Goal: Information Seeking & Learning: Learn about a topic

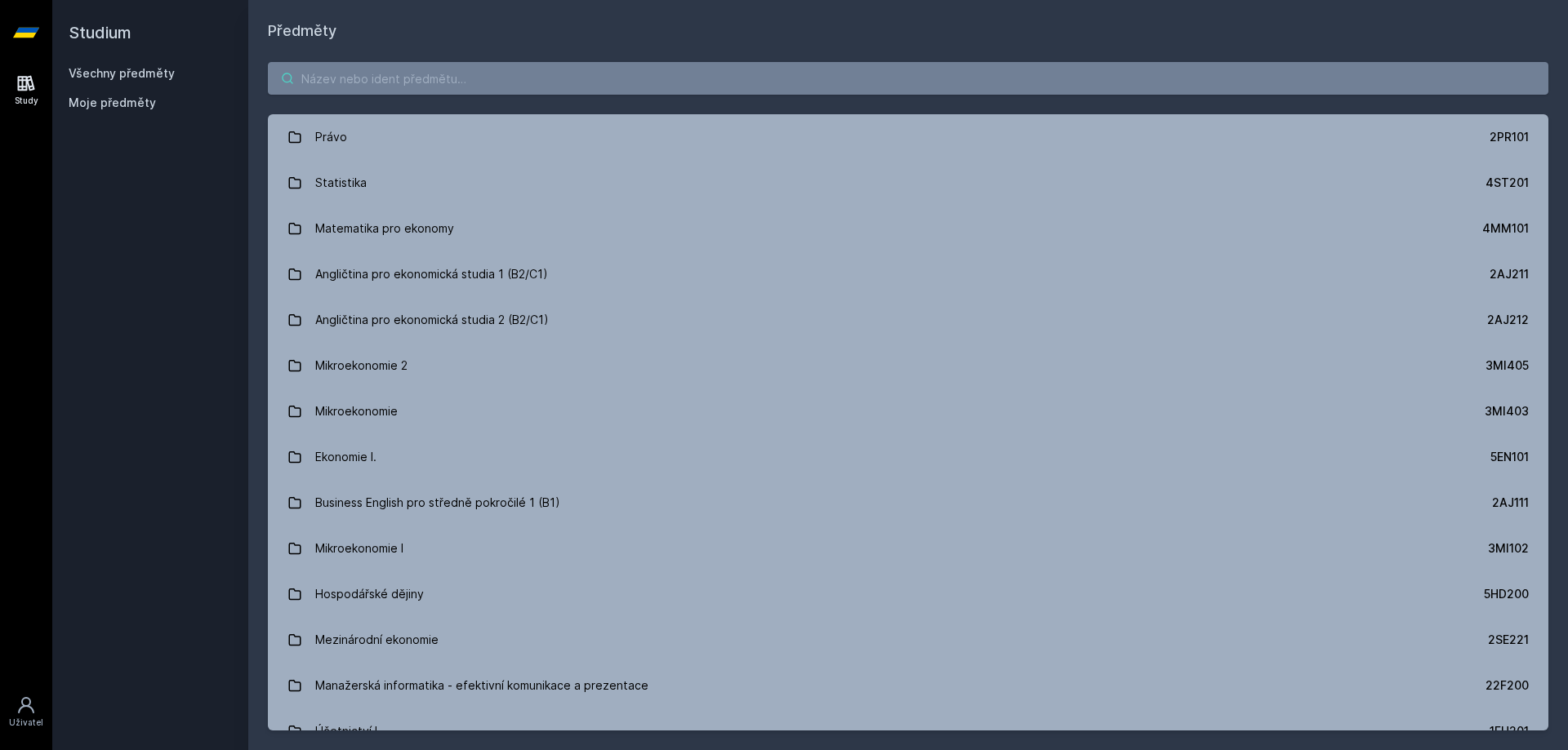
click at [430, 76] on input "search" at bounding box center [907, 78] width 1281 height 32
type input "u"
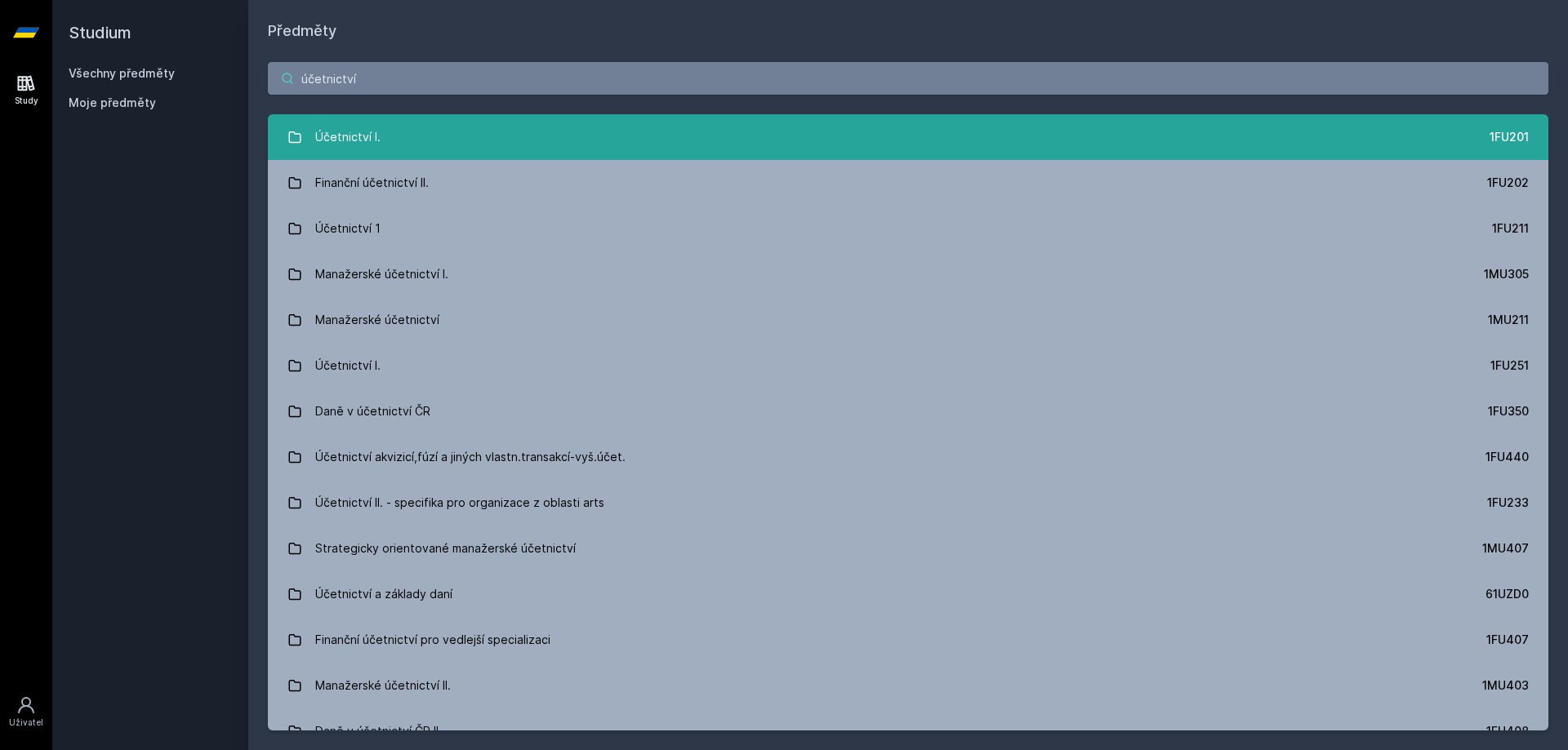
type input "účetnictví"
click at [596, 134] on link "Účetnictví I. 1FU201" at bounding box center [907, 136] width 1281 height 46
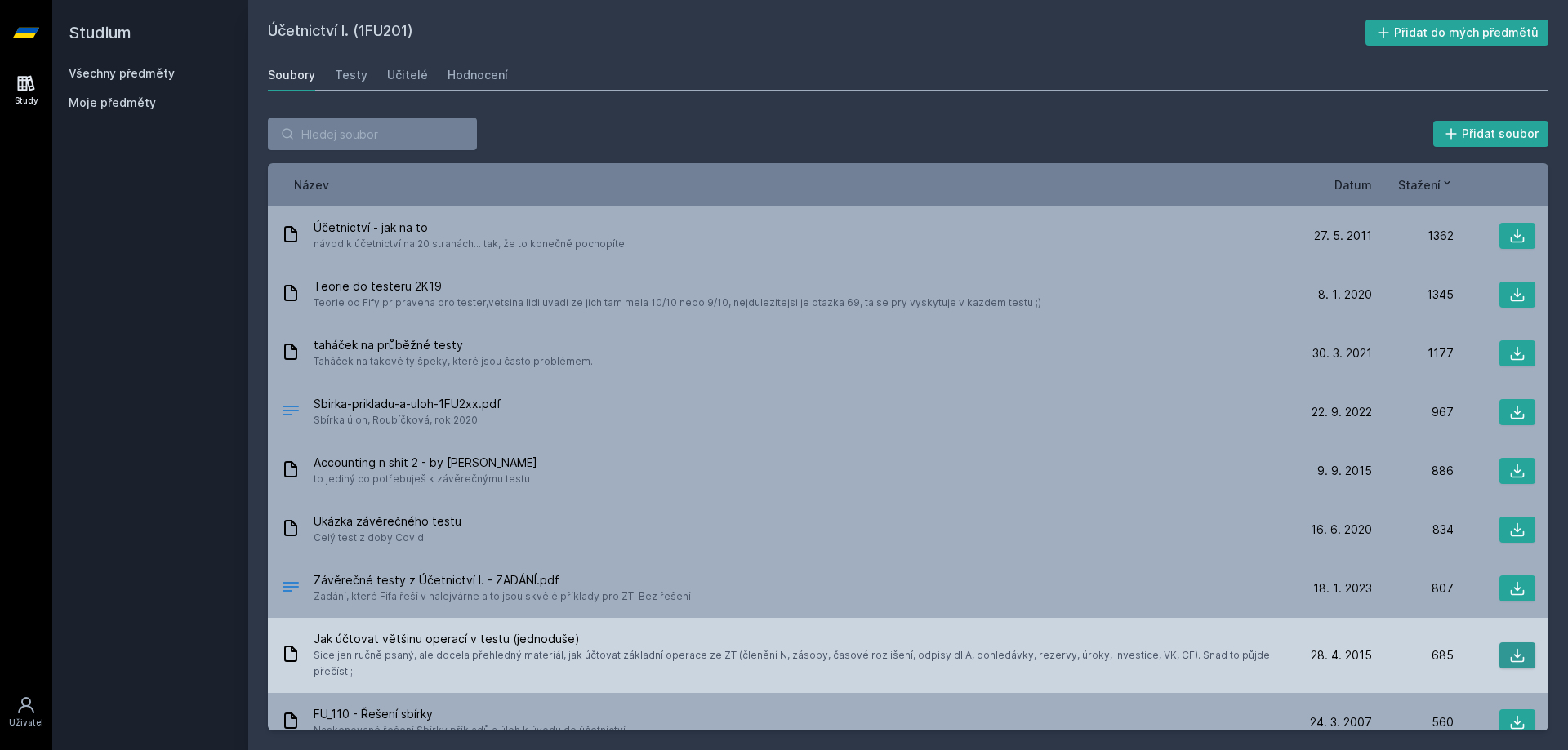
click at [1512, 648] on icon at bounding box center [1518, 656] width 16 height 16
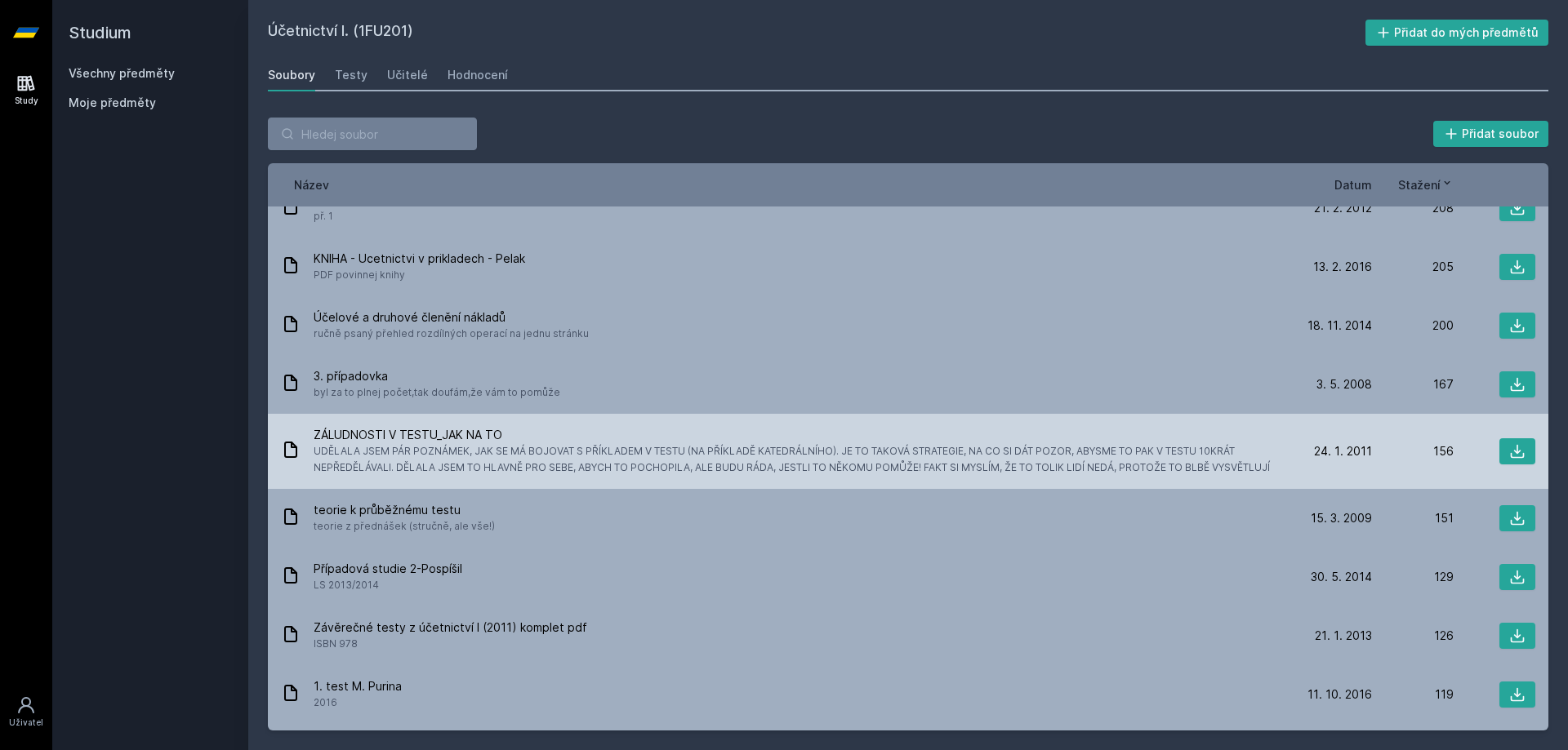
scroll to position [816, 0]
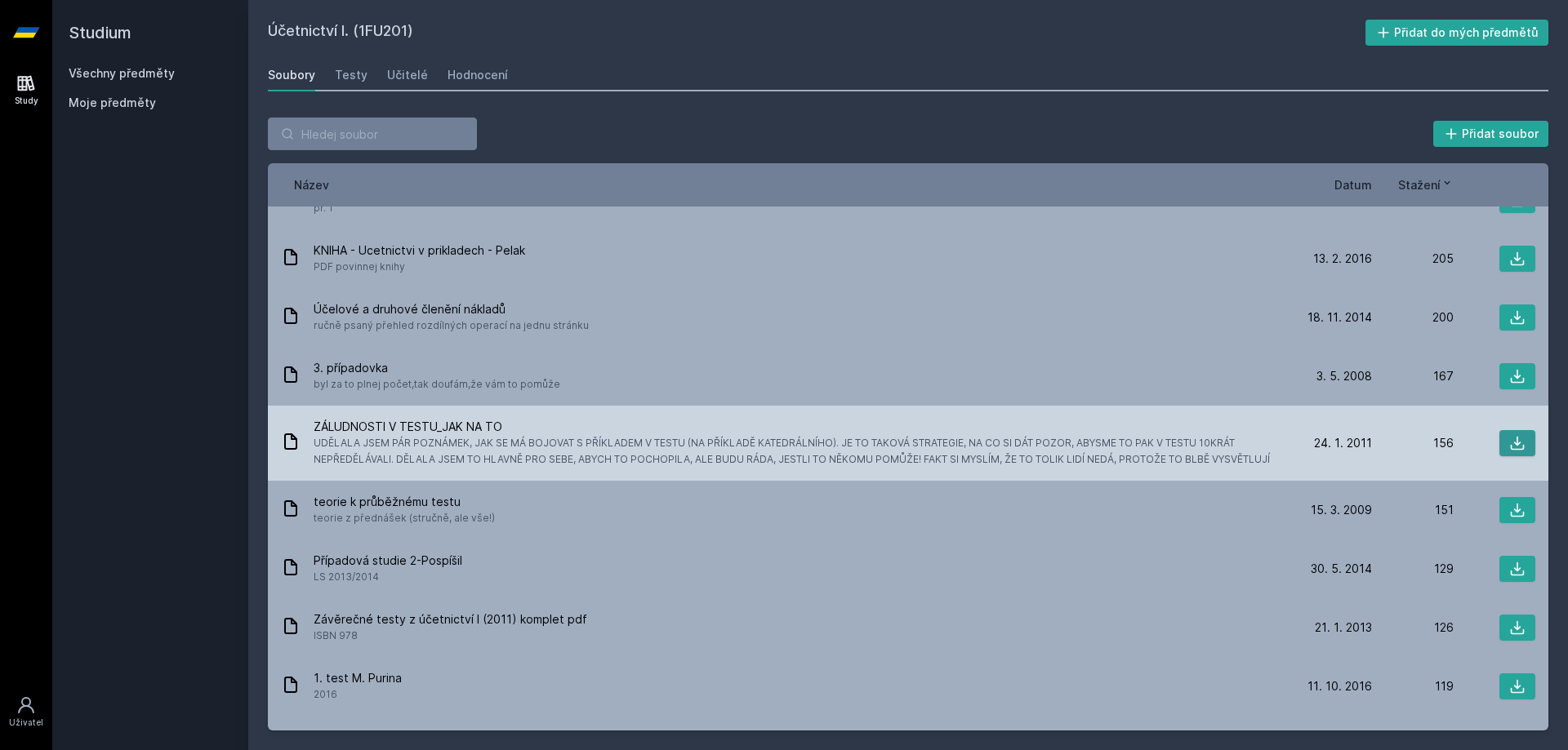
click at [1510, 435] on icon at bounding box center [1518, 443] width 16 height 16
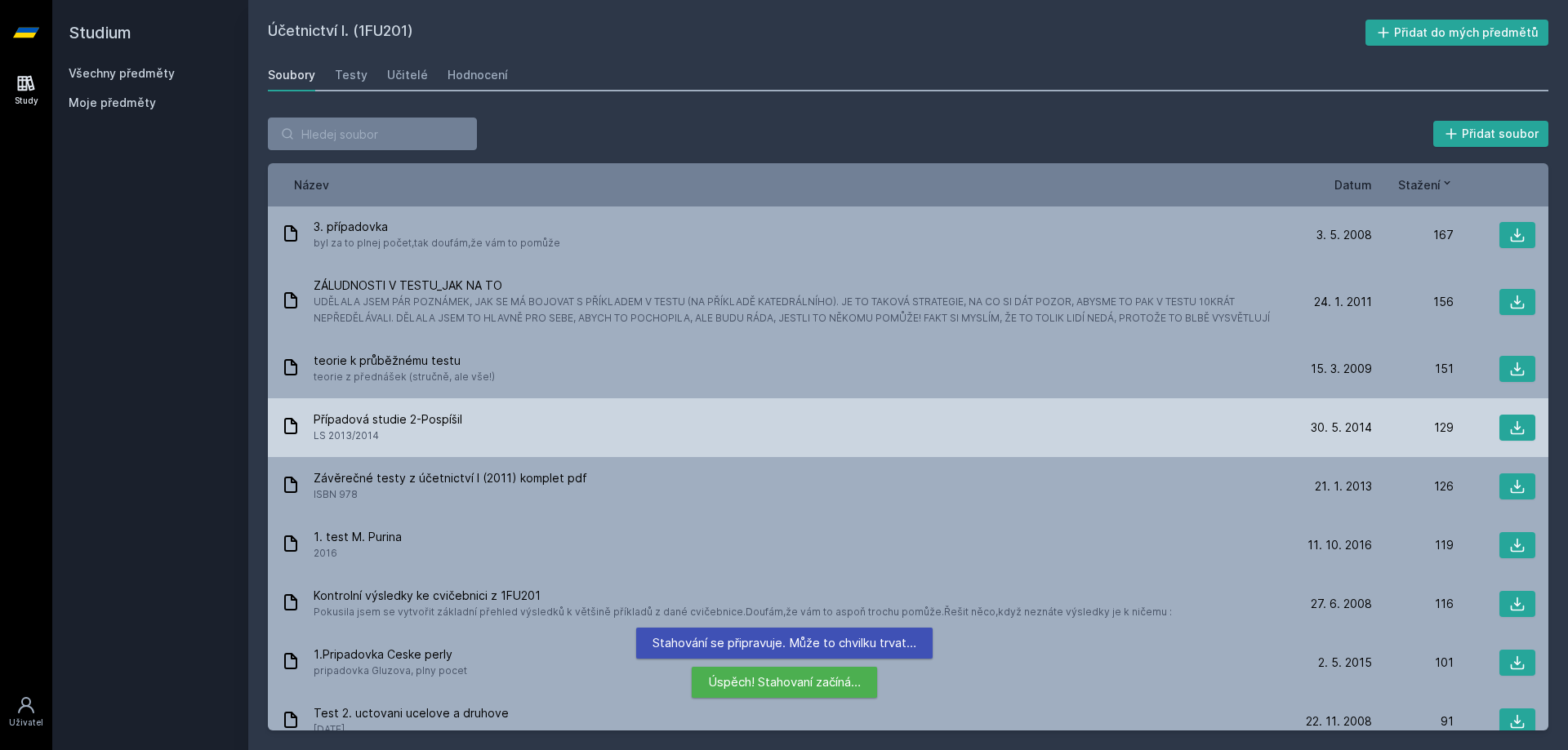
scroll to position [980, 0]
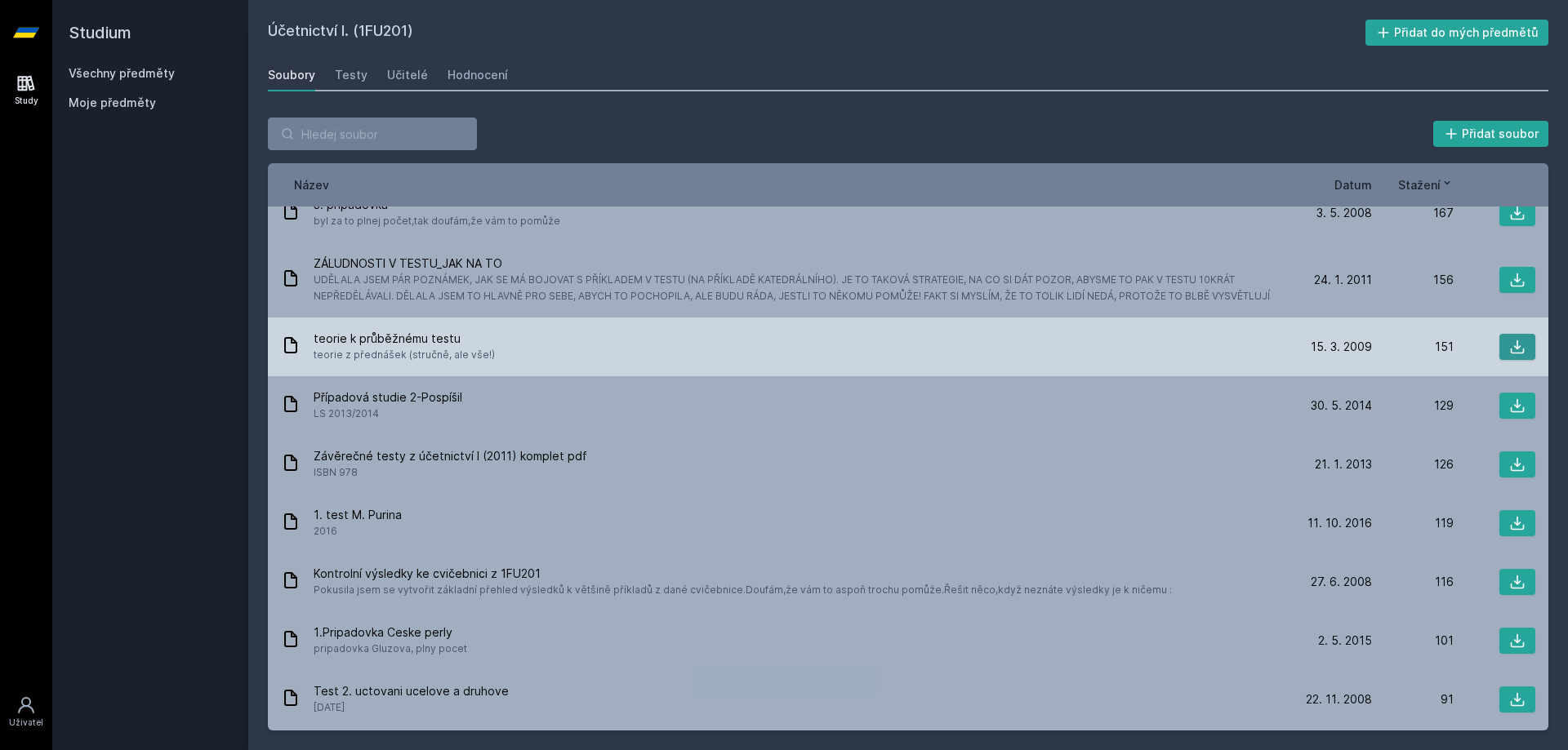
click at [1510, 339] on icon at bounding box center [1518, 347] width 16 height 16
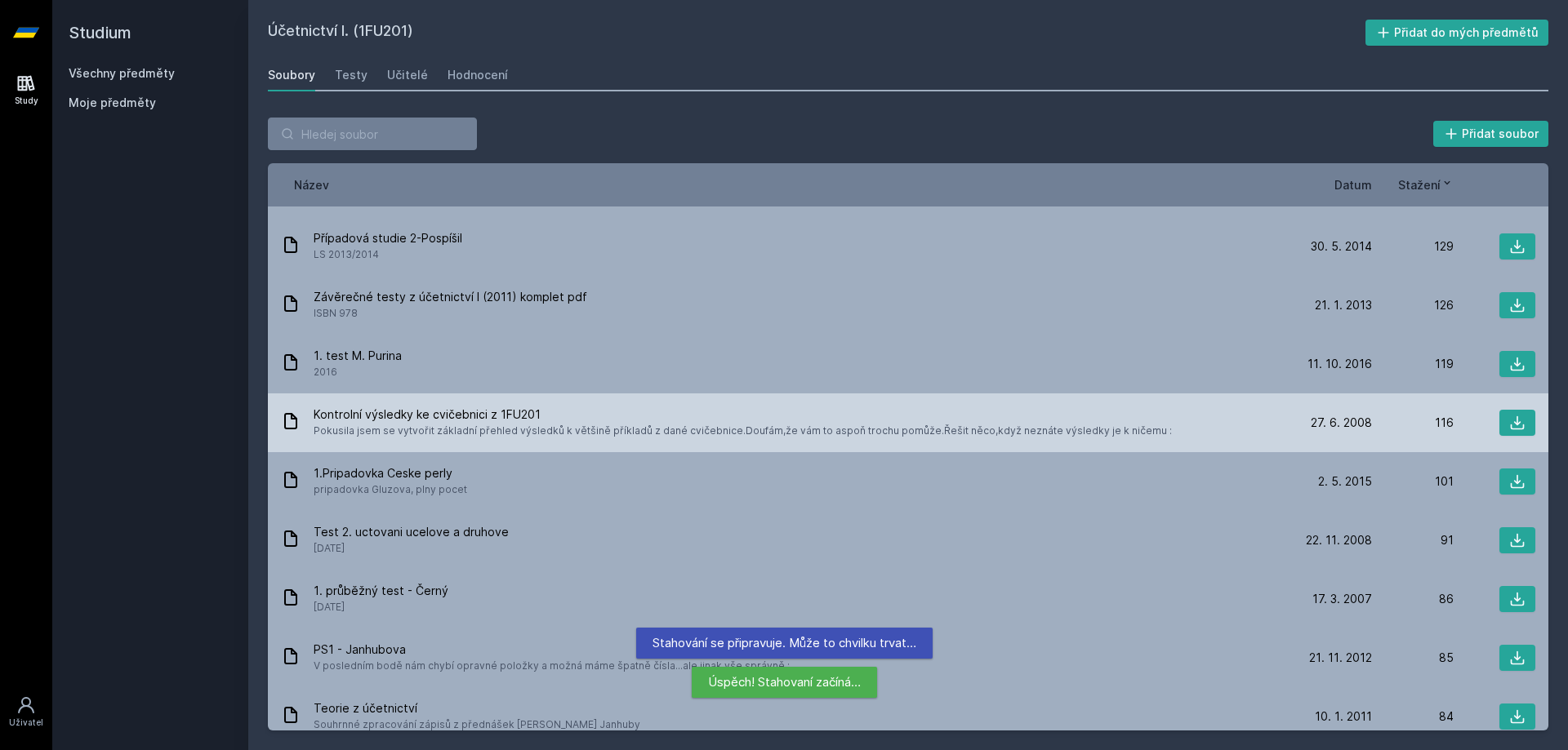
scroll to position [1143, 0]
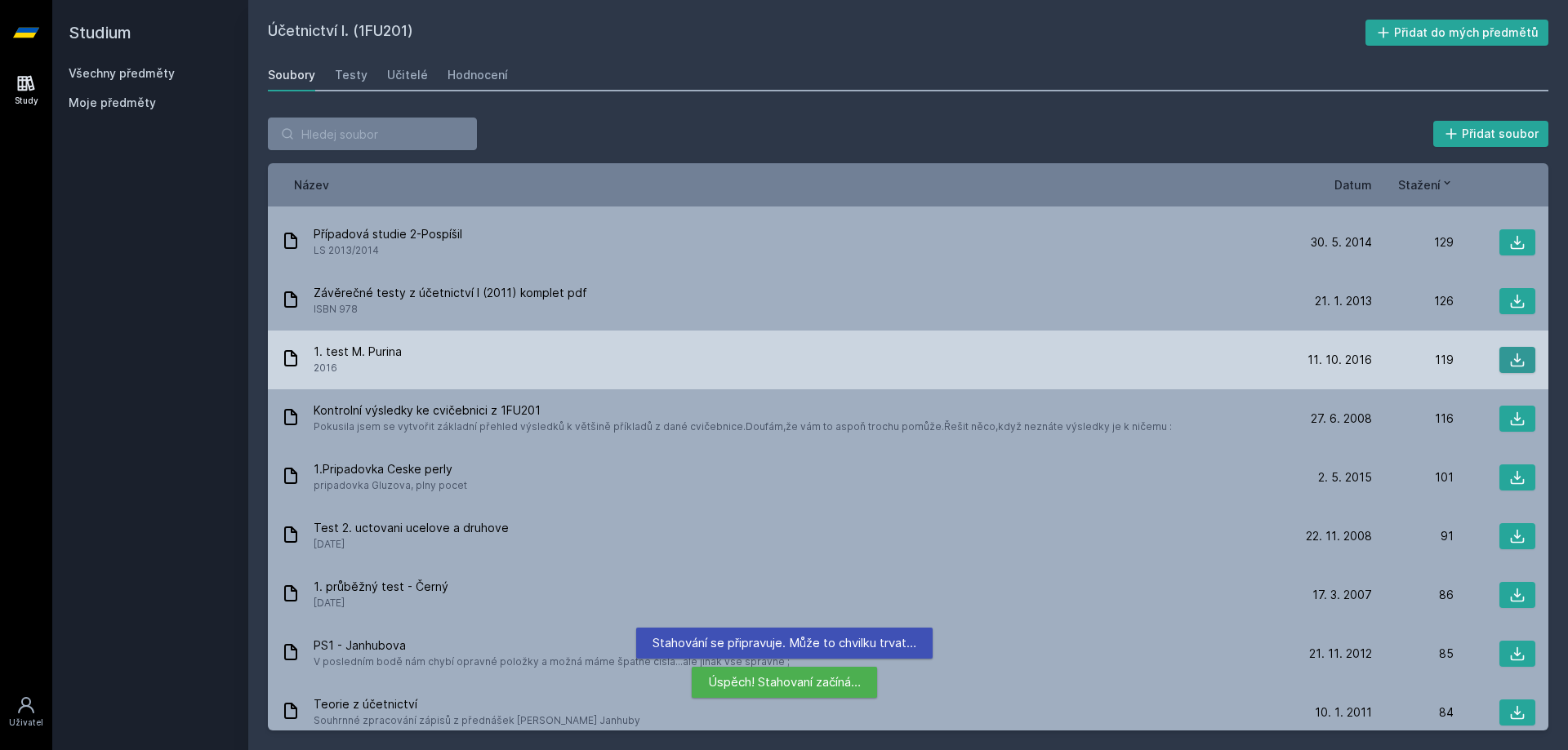
click at [1510, 352] on icon at bounding box center [1518, 360] width 16 height 16
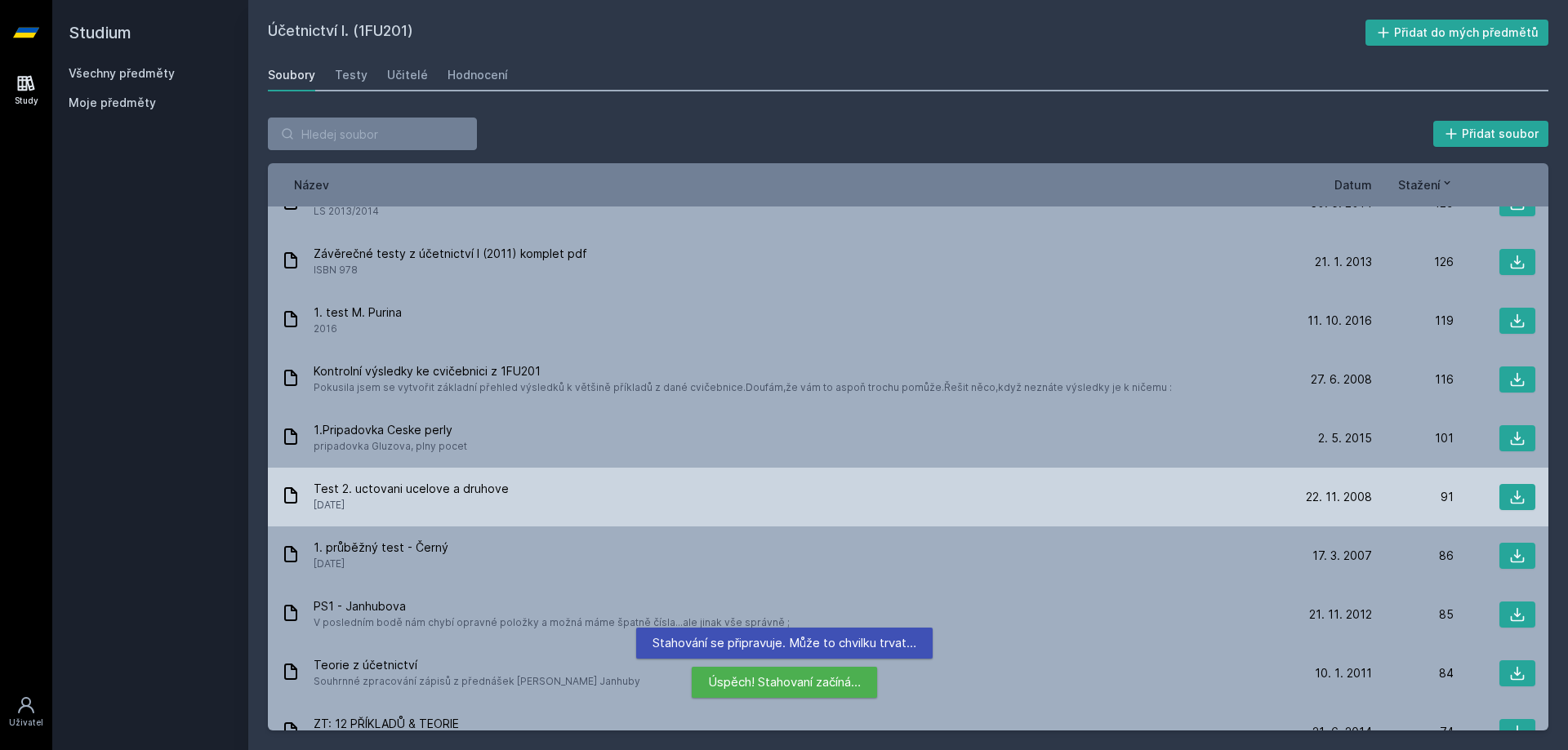
scroll to position [1225, 0]
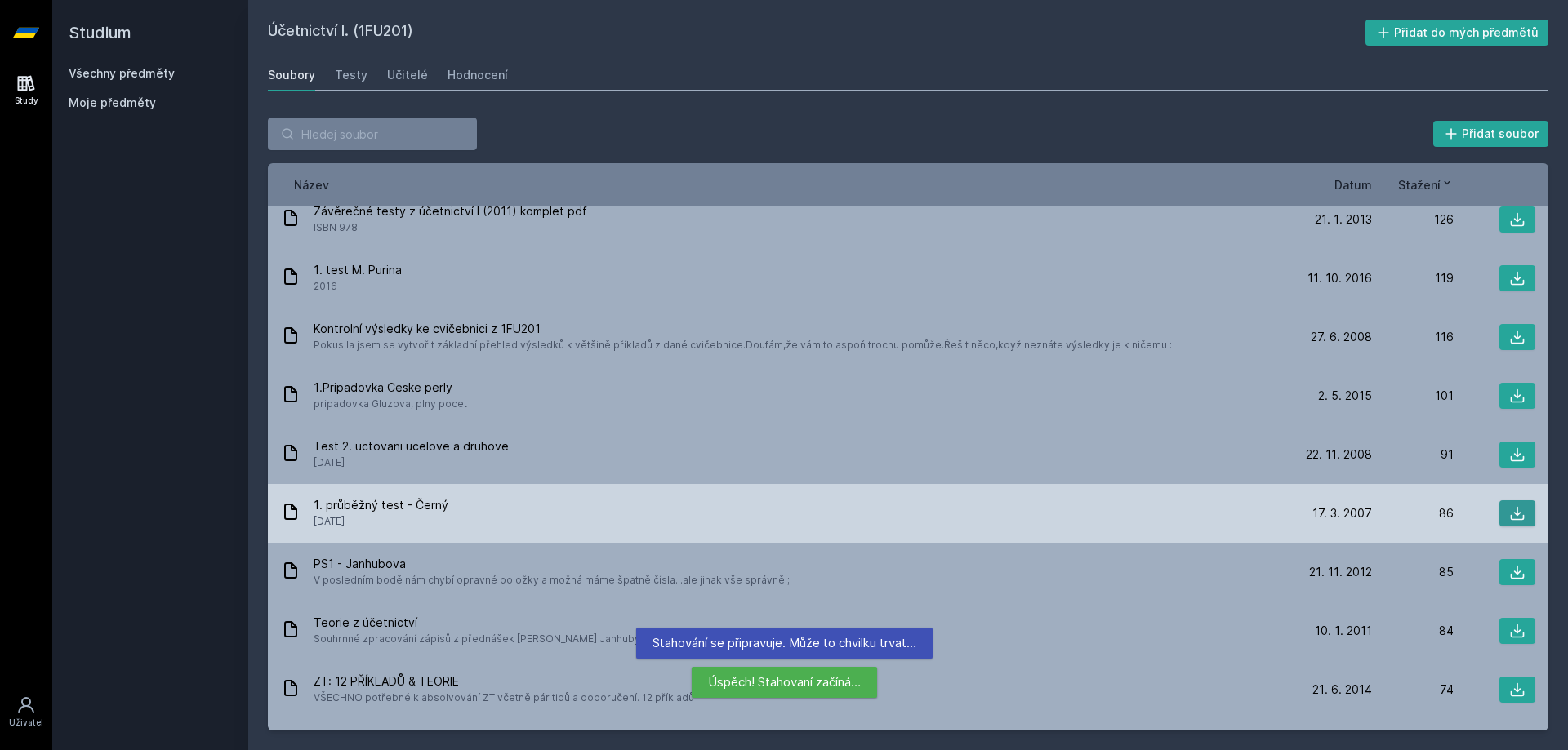
click at [1500, 501] on button at bounding box center [1518, 513] width 36 height 26
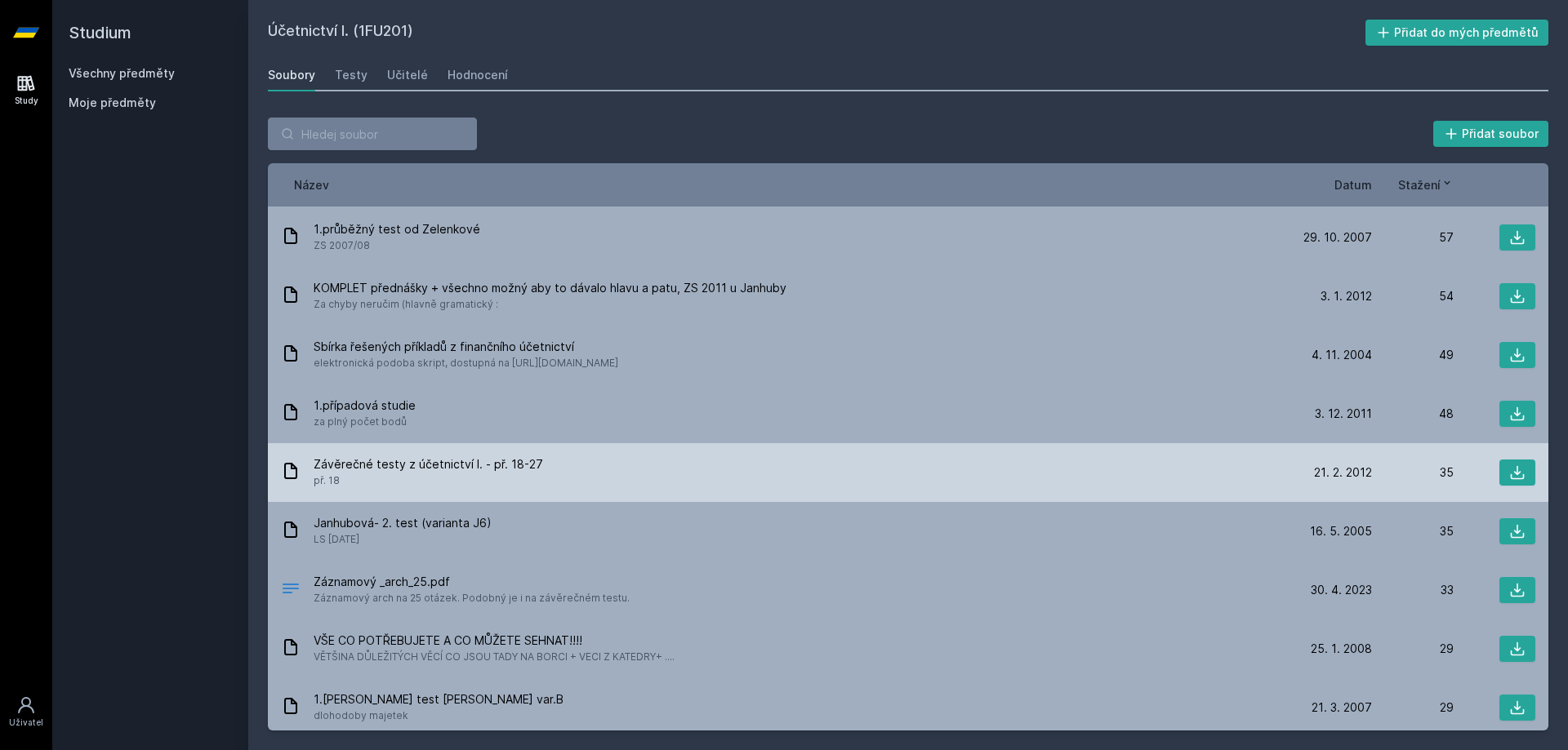
scroll to position [1796, 0]
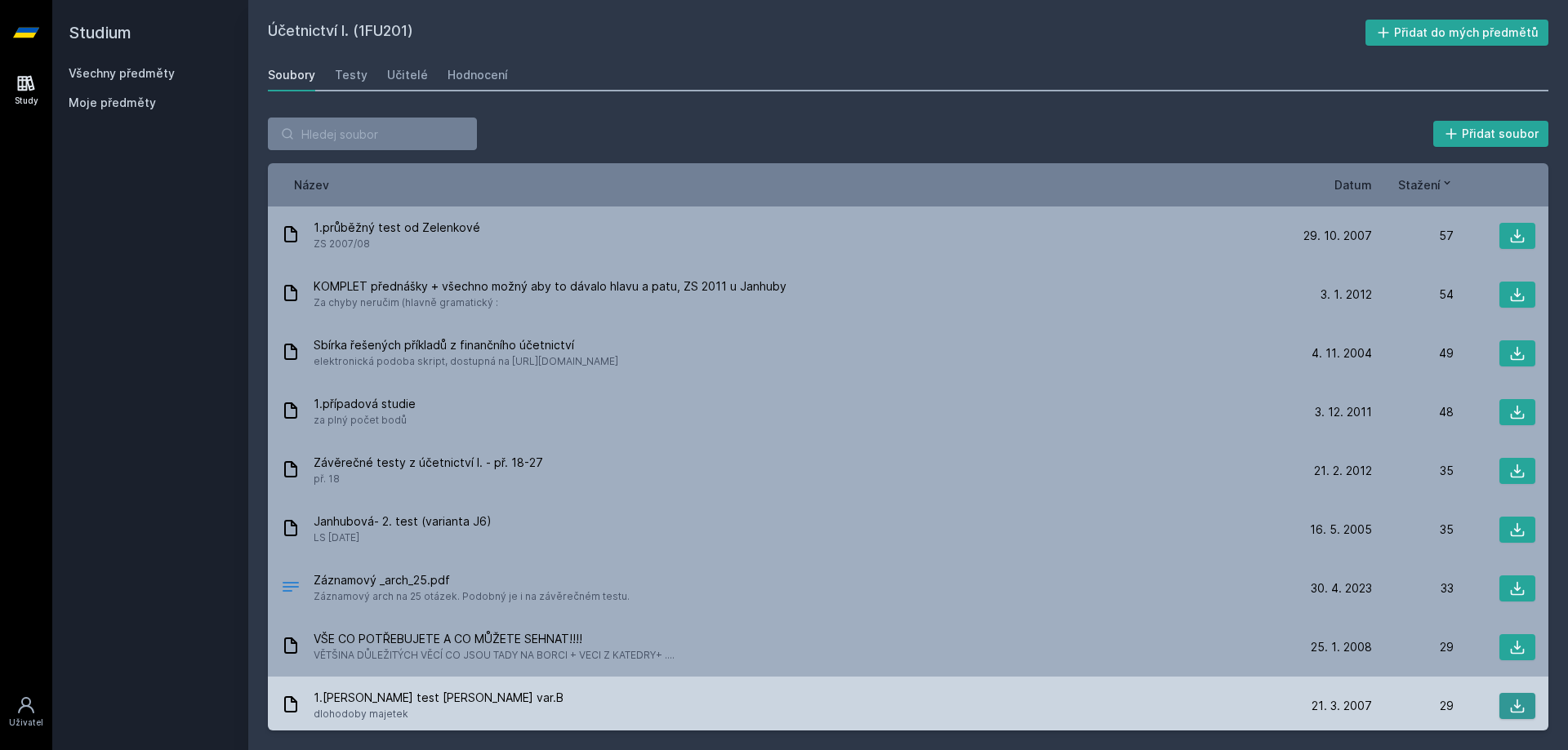
click at [1500, 693] on button at bounding box center [1518, 706] width 36 height 26
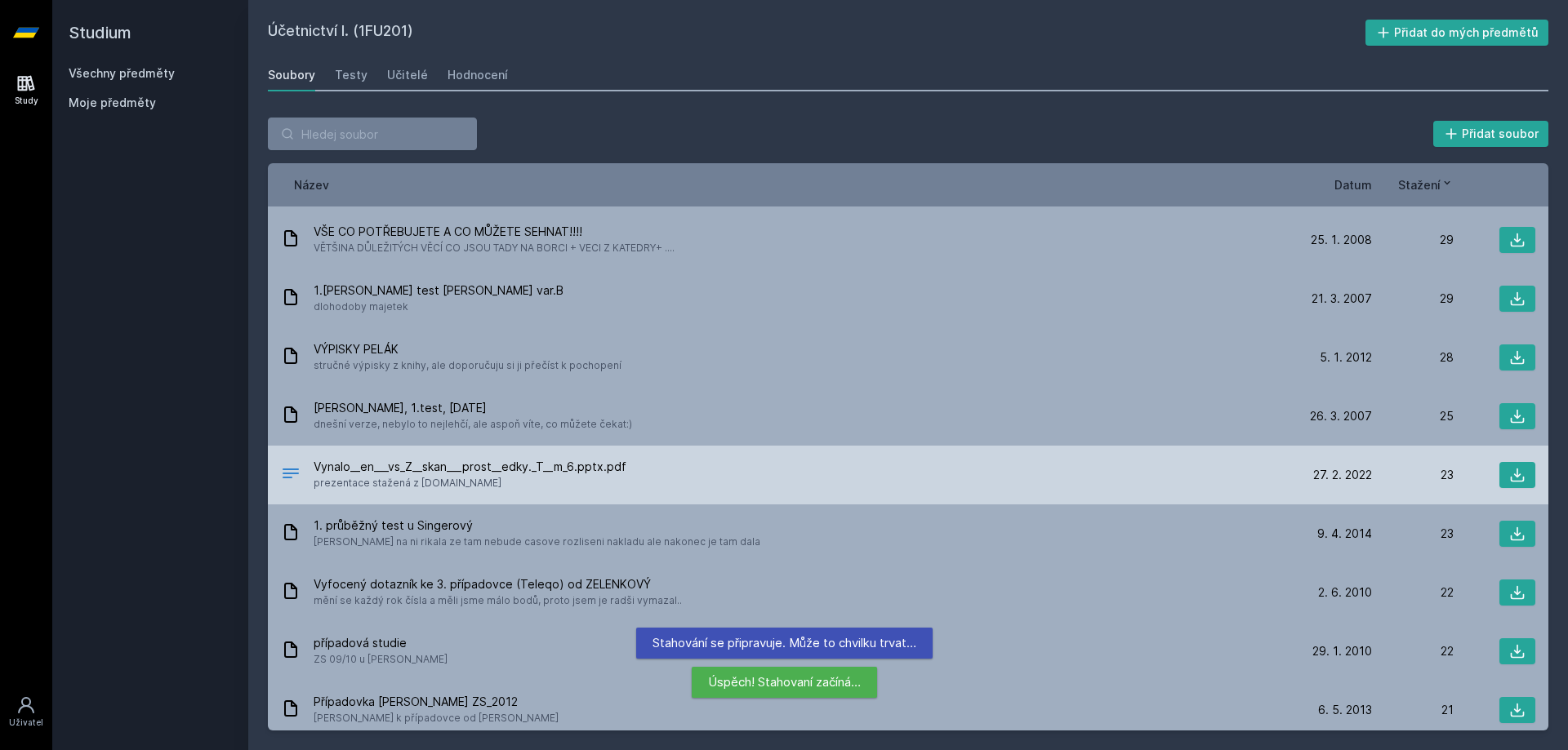
scroll to position [2204, 0]
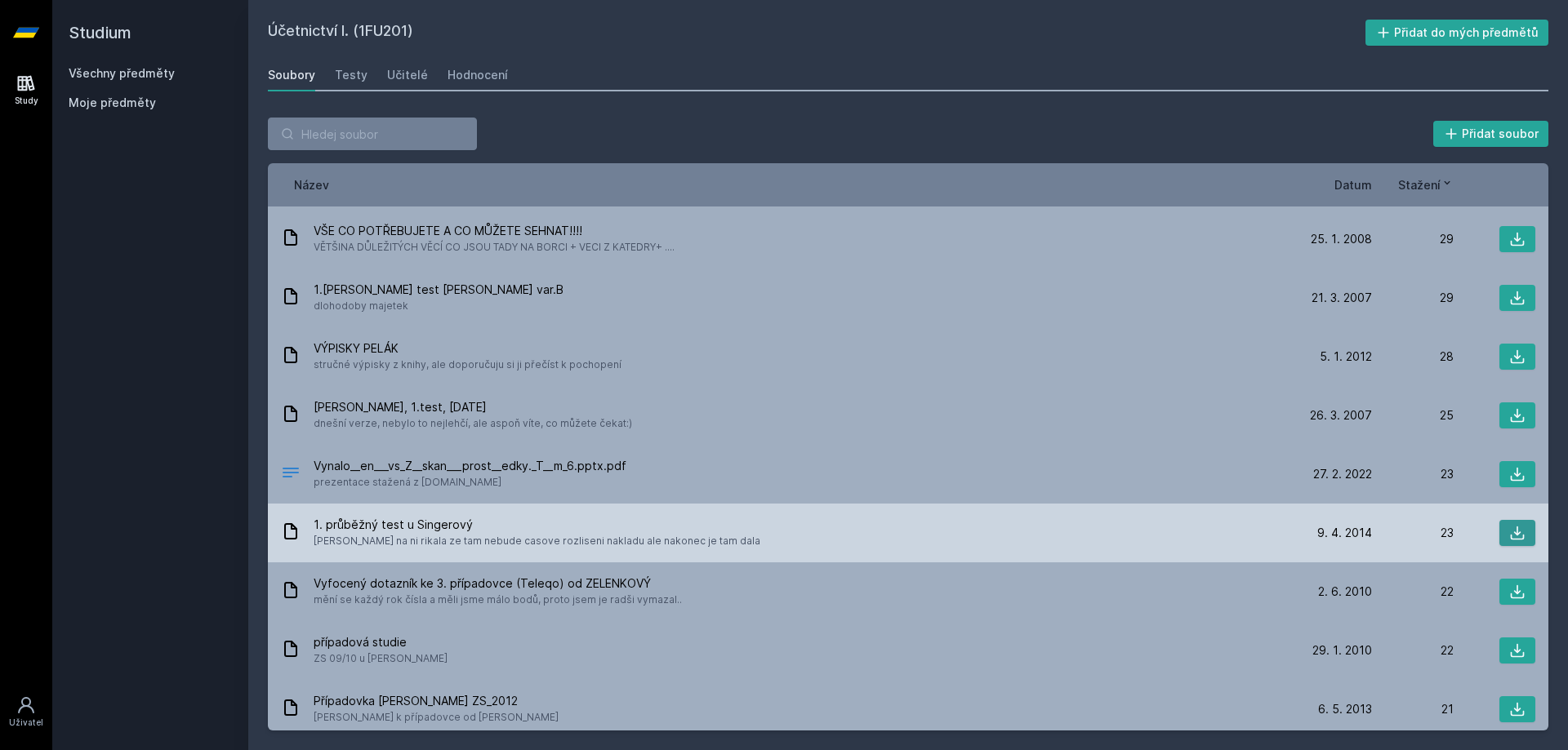
click at [1512, 527] on icon at bounding box center [1517, 533] width 13 height 13
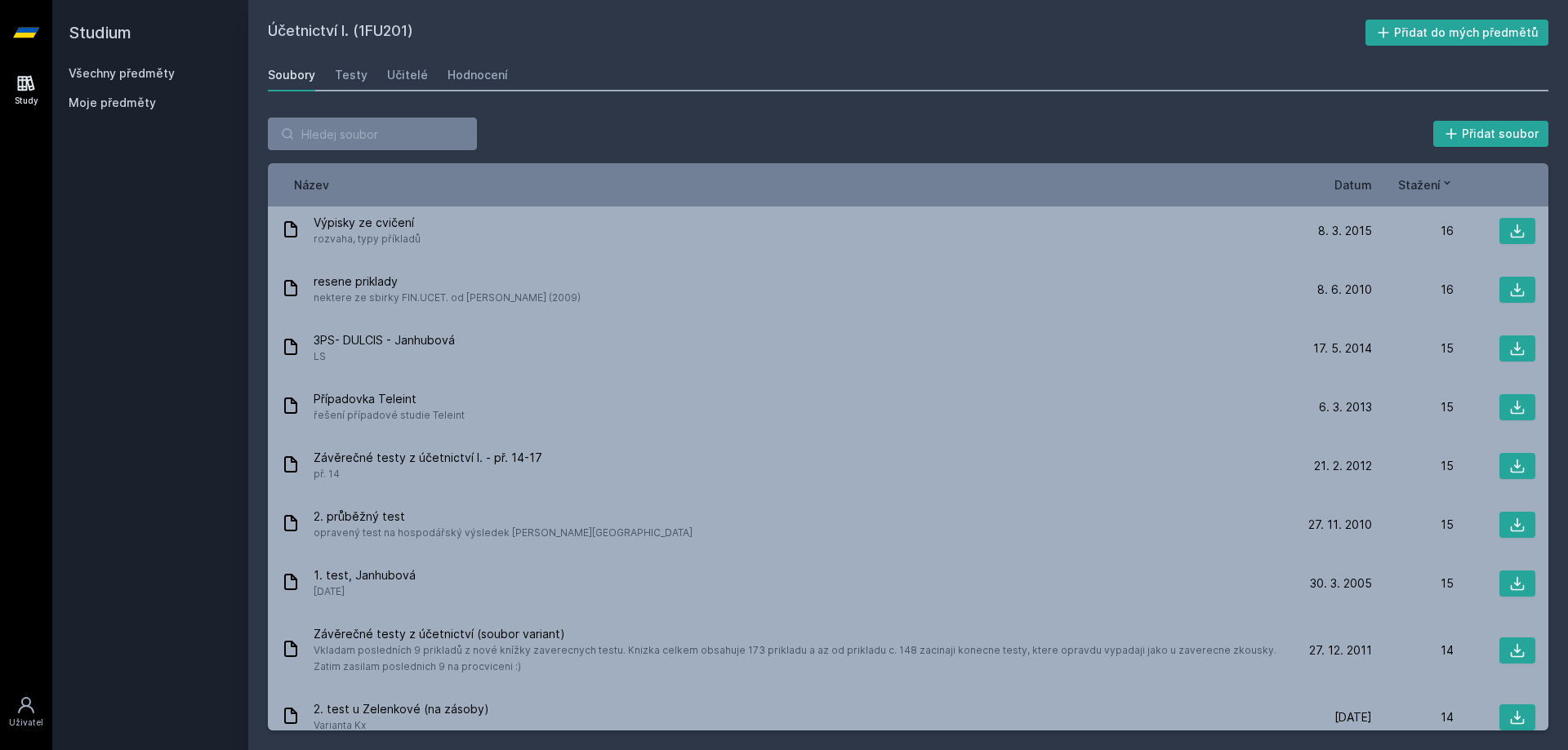
scroll to position [3035, 0]
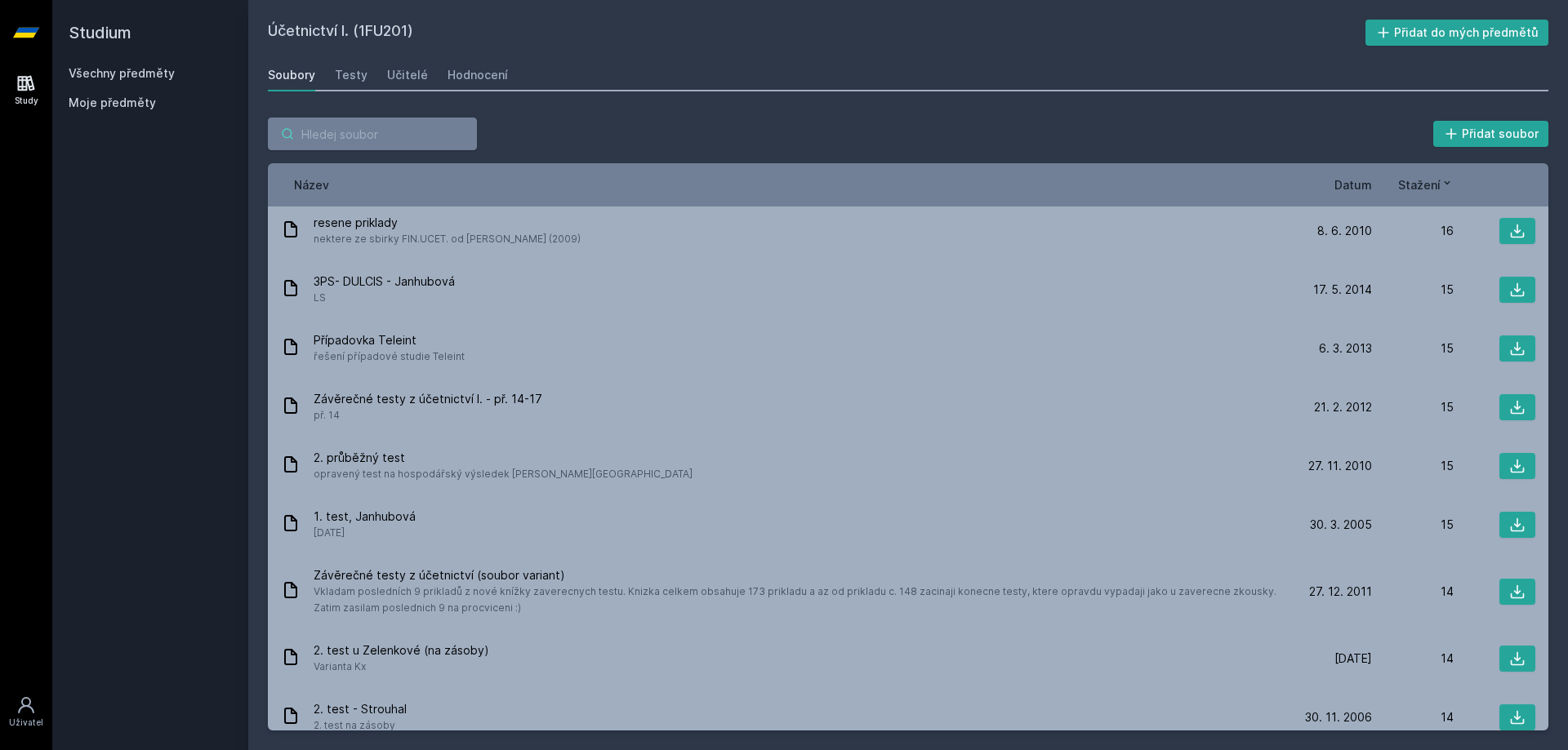
click at [396, 141] on input "search" at bounding box center [372, 134] width 209 height 32
type input "test"
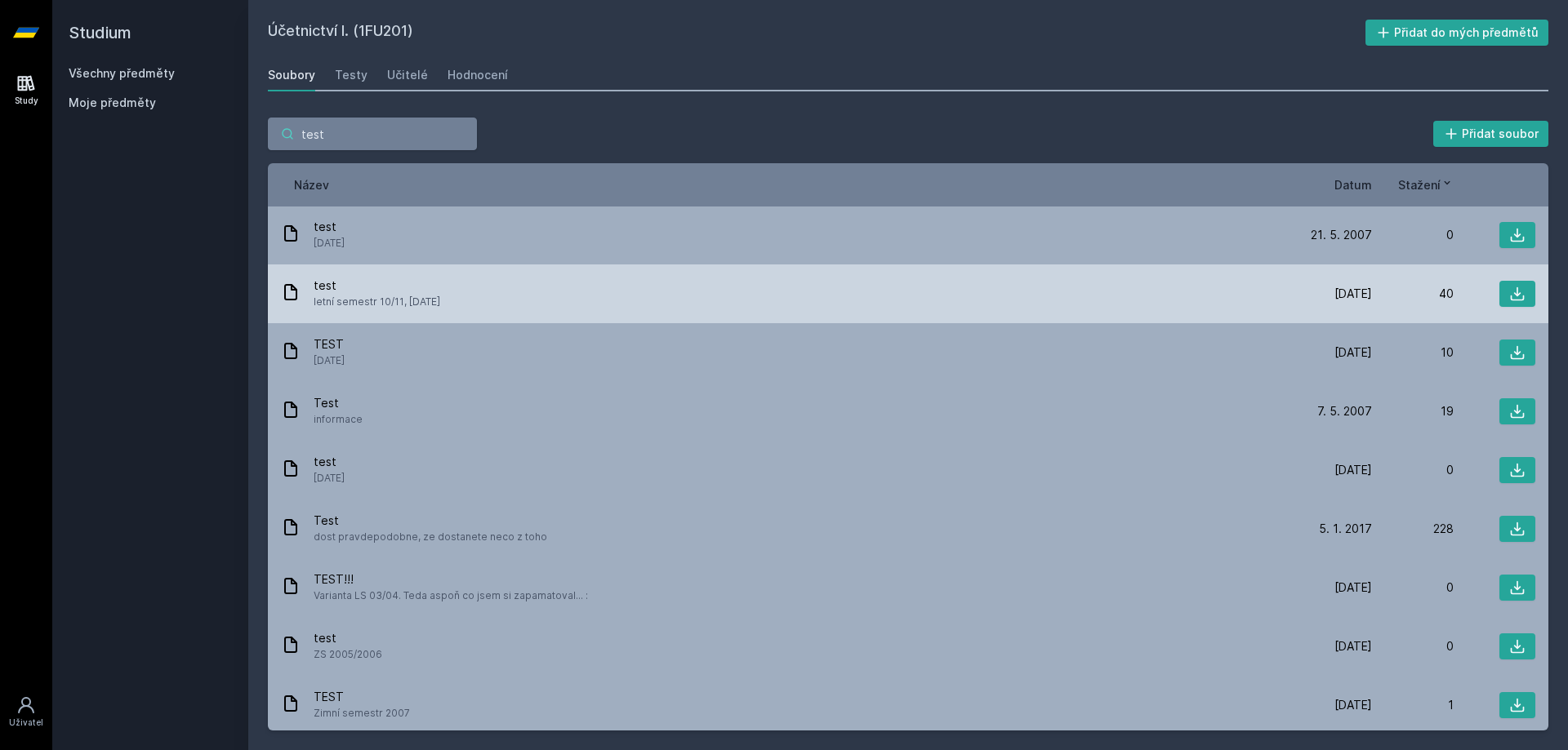
scroll to position [0, 0]
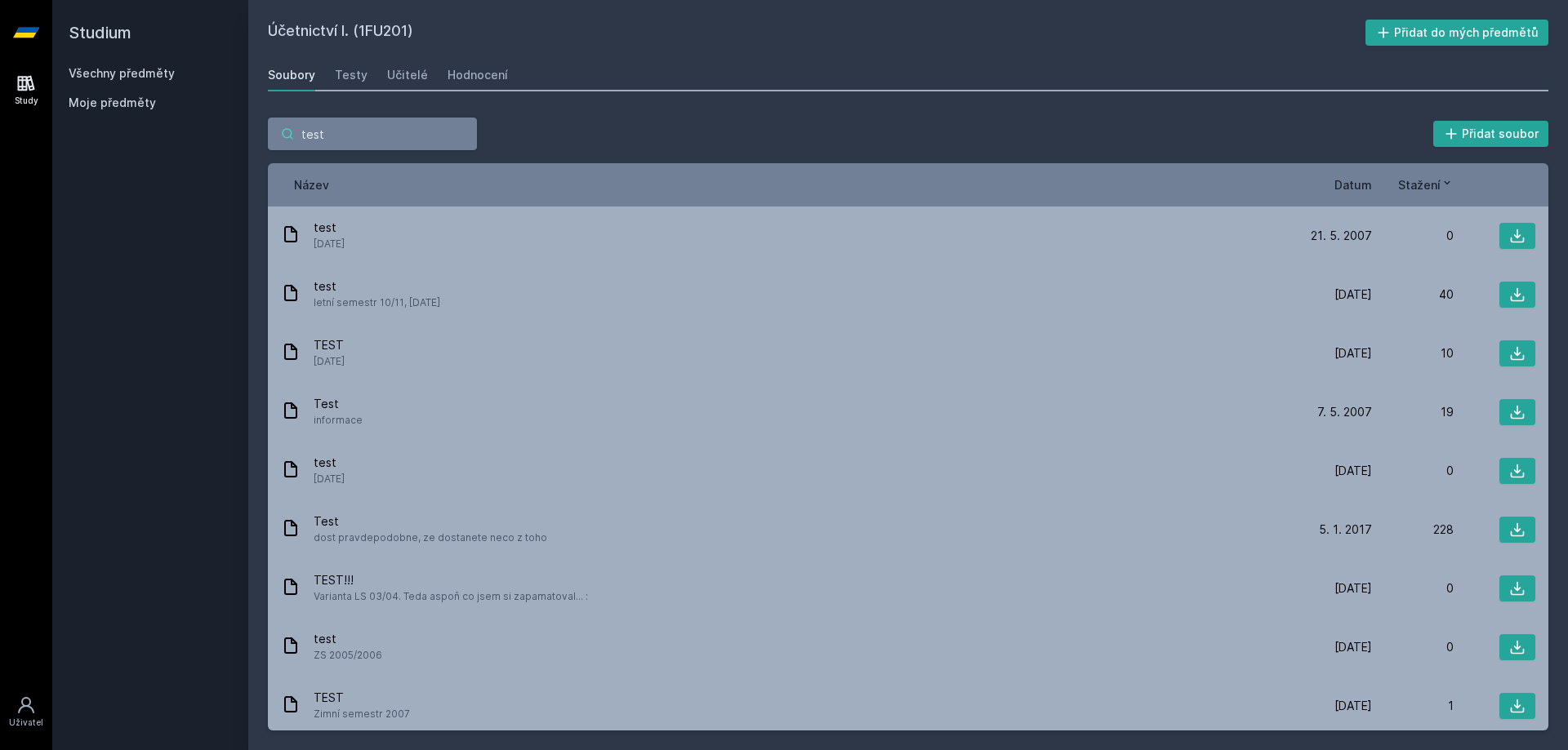
drag, startPoint x: 334, startPoint y: 140, endPoint x: 266, endPoint y: 144, distance: 68.1
click at [266, 139] on div "test Přidat soubor Řazení: Název Datum Stažení Název Datum Stažení test [DATE] …" at bounding box center [908, 423] width 1320 height 652
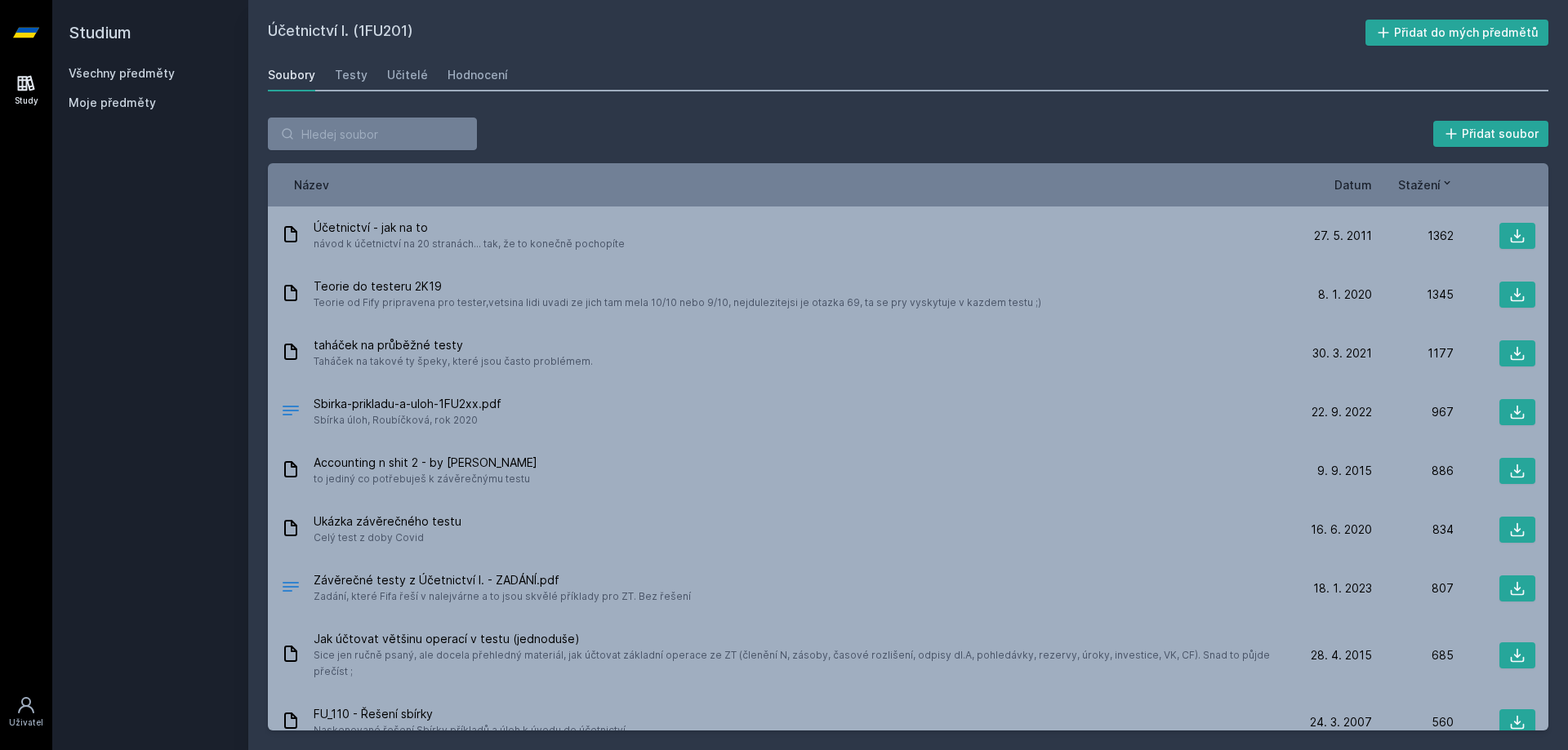
click at [591, 127] on div "Přidat soubor" at bounding box center [907, 134] width 1281 height 32
click at [414, 137] on input "search" at bounding box center [372, 134] width 209 height 32
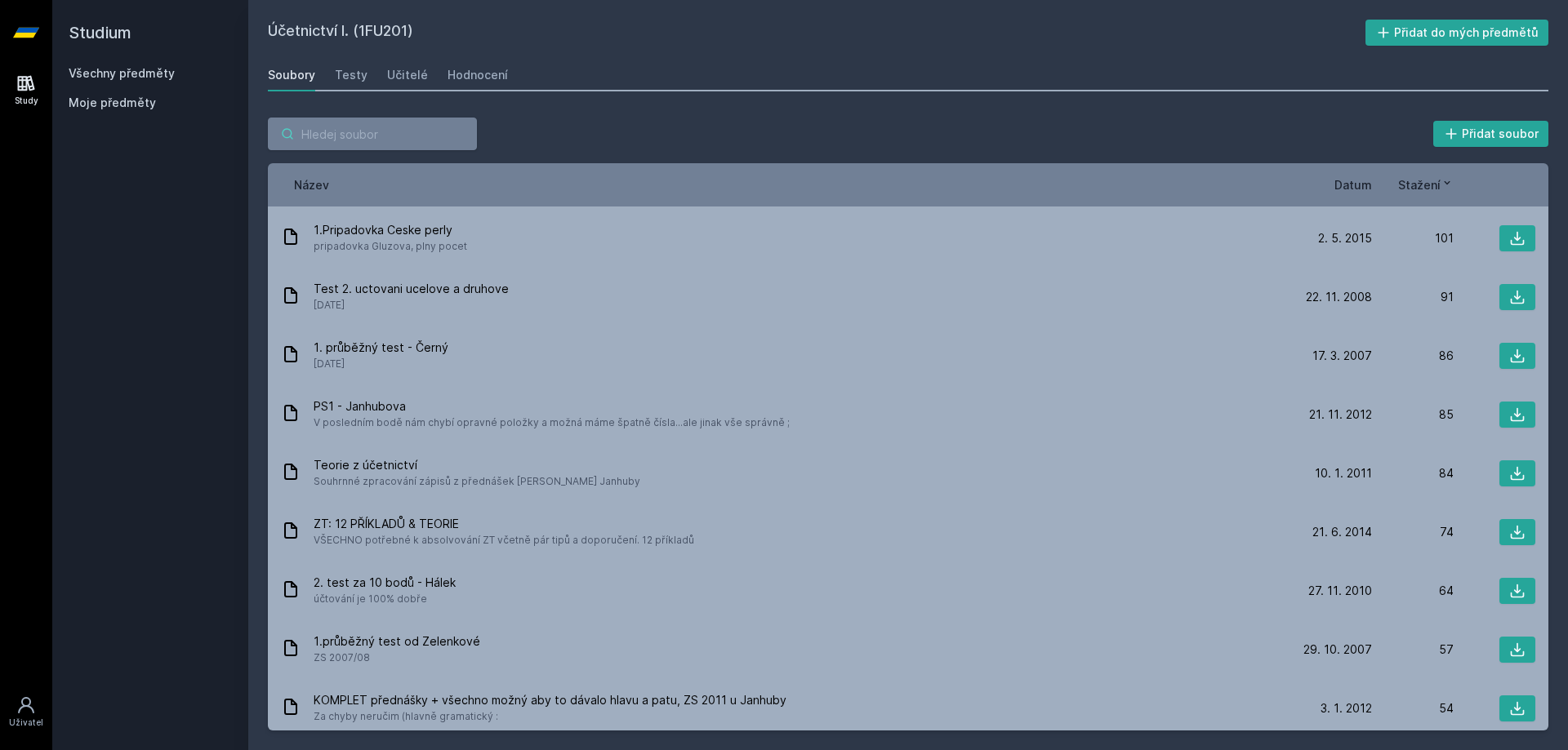
scroll to position [1388, 0]
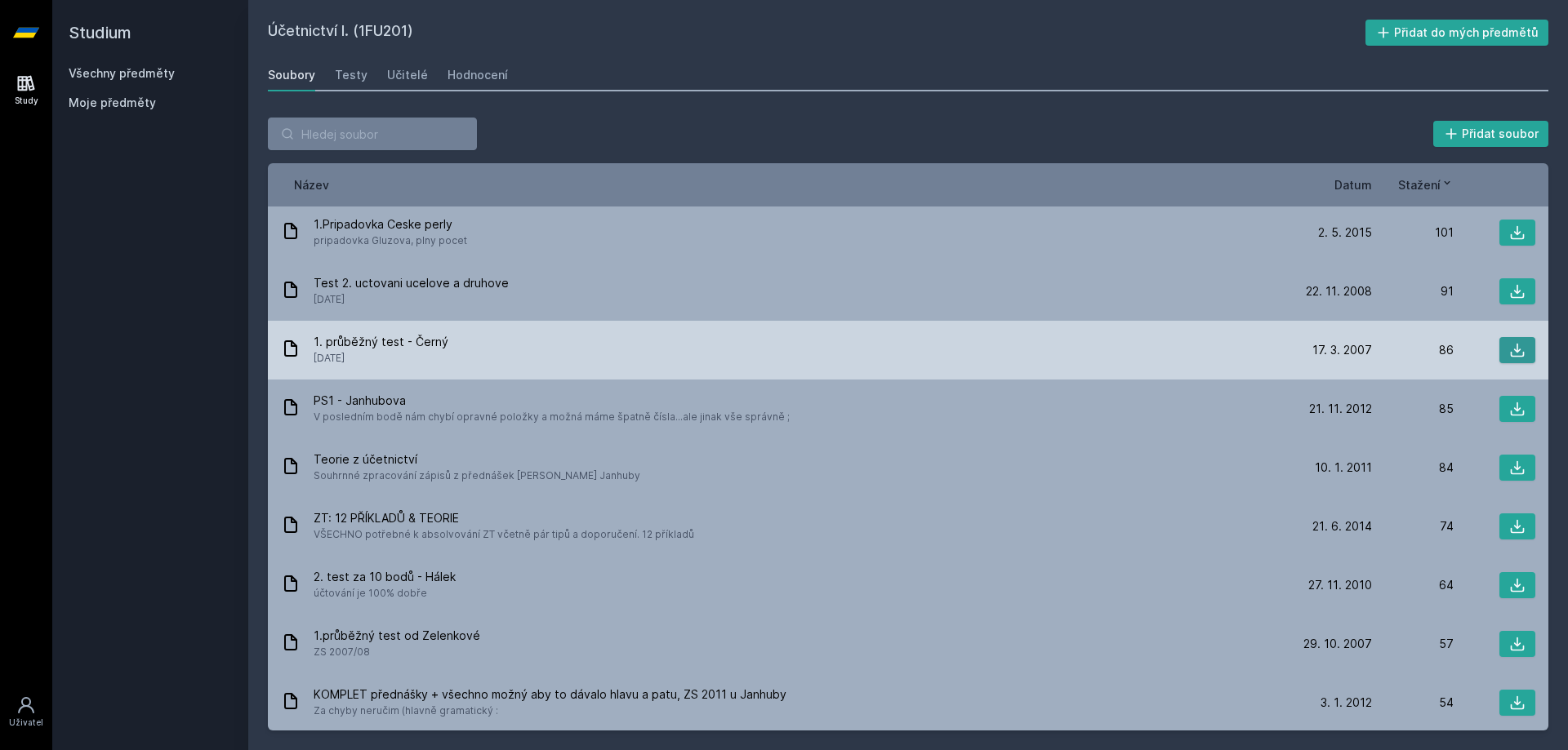
click at [1514, 342] on icon at bounding box center [1518, 350] width 16 height 16
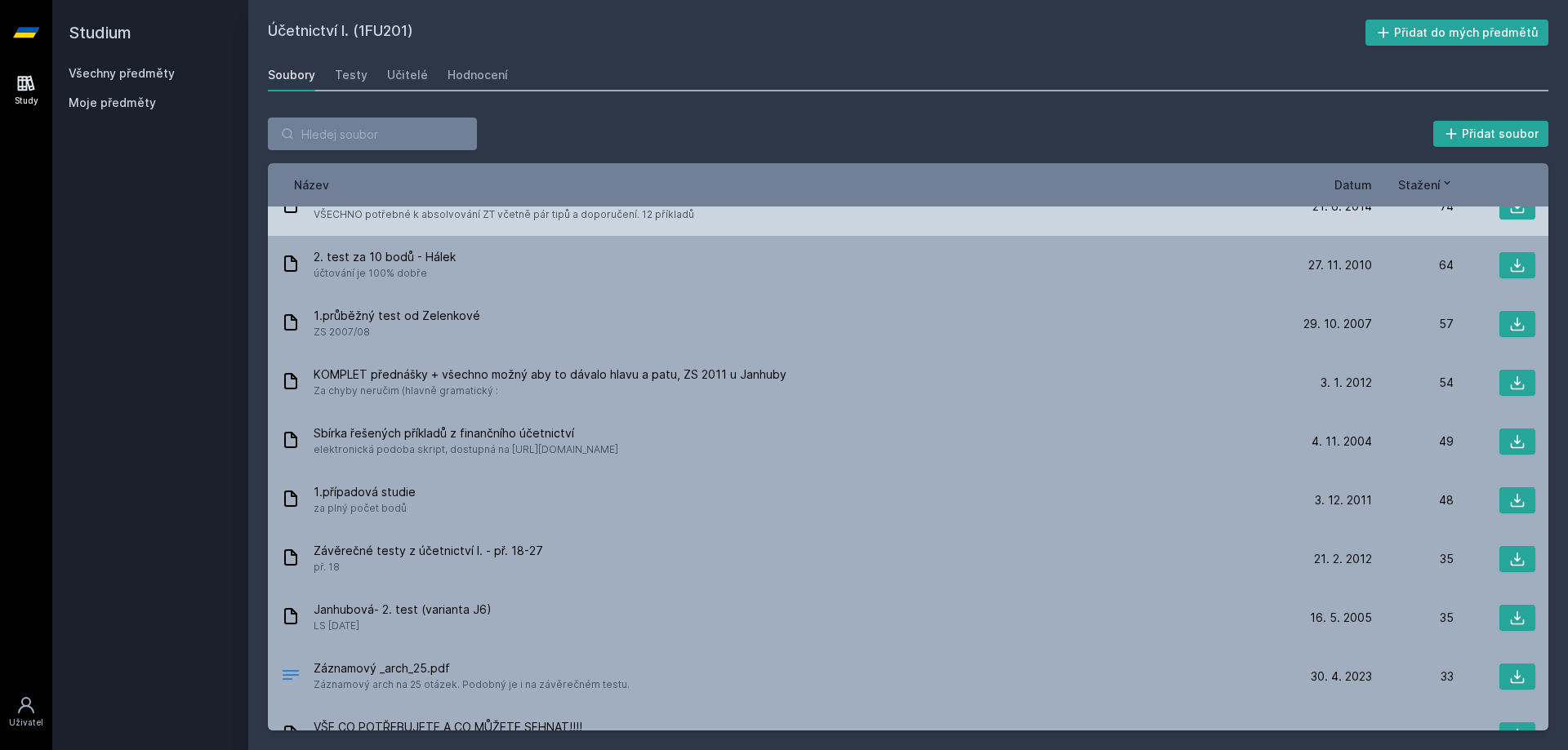
scroll to position [1714, 0]
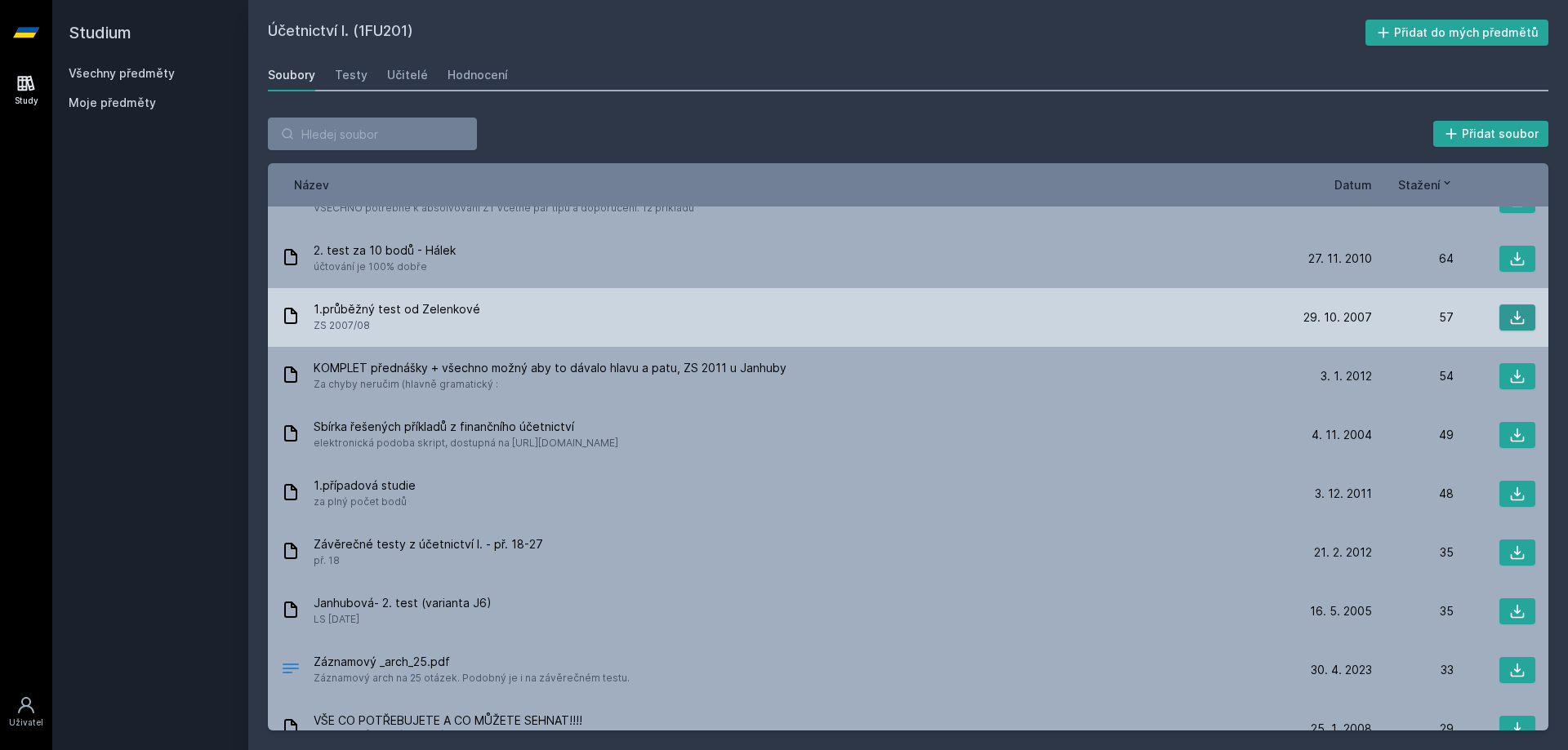
click at [1518, 304] on button at bounding box center [1518, 317] width 36 height 26
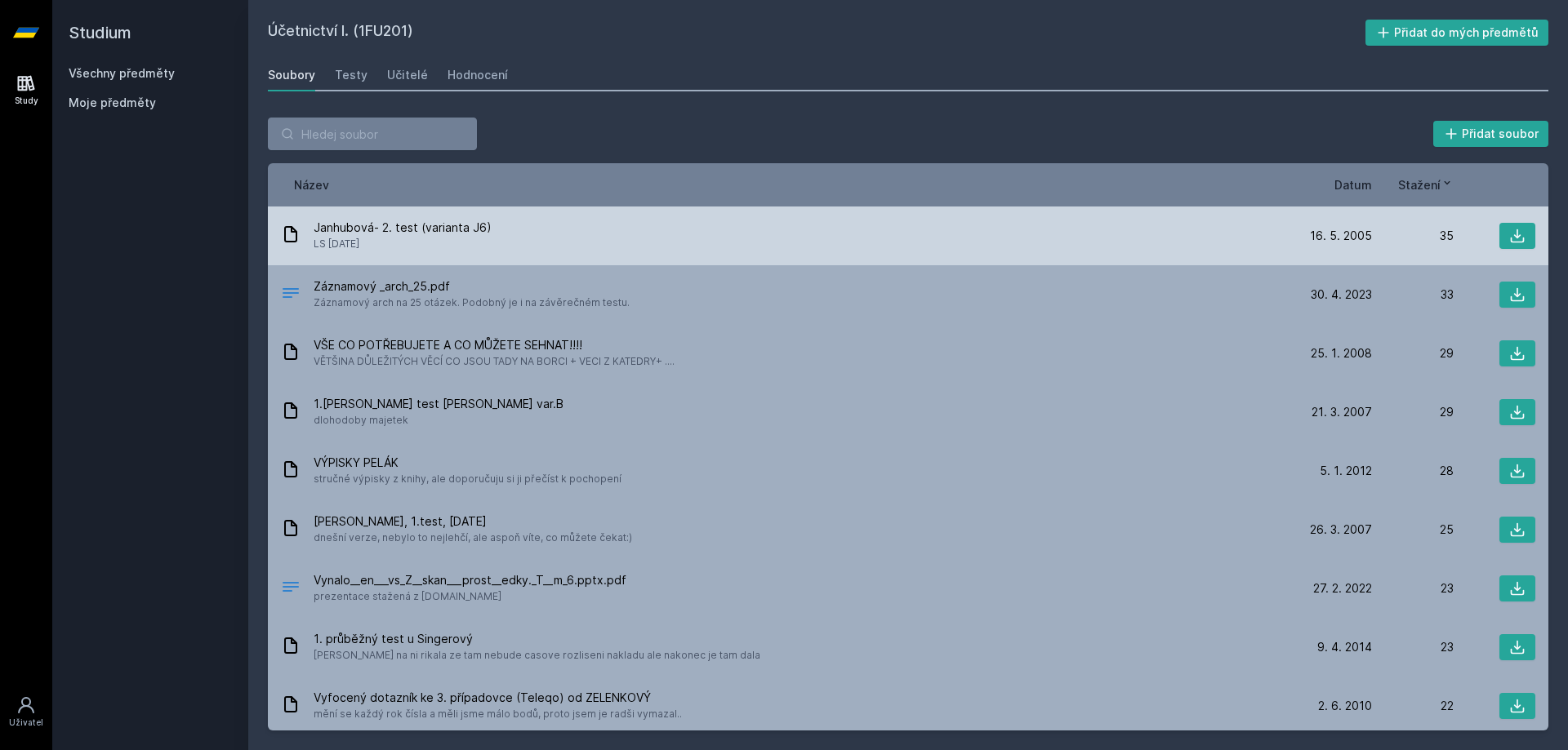
scroll to position [2123, 0]
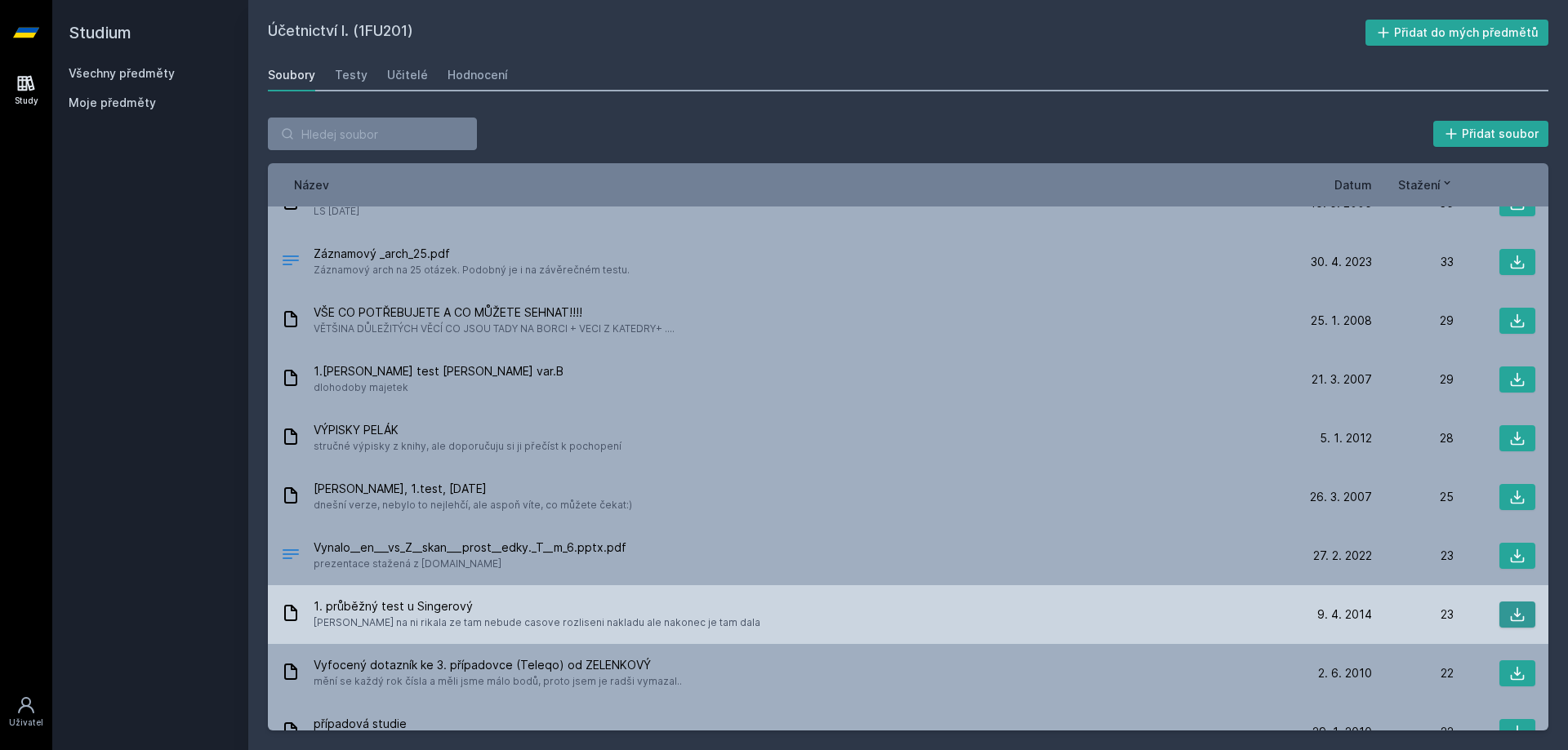
click at [1511, 608] on icon at bounding box center [1517, 615] width 13 height 13
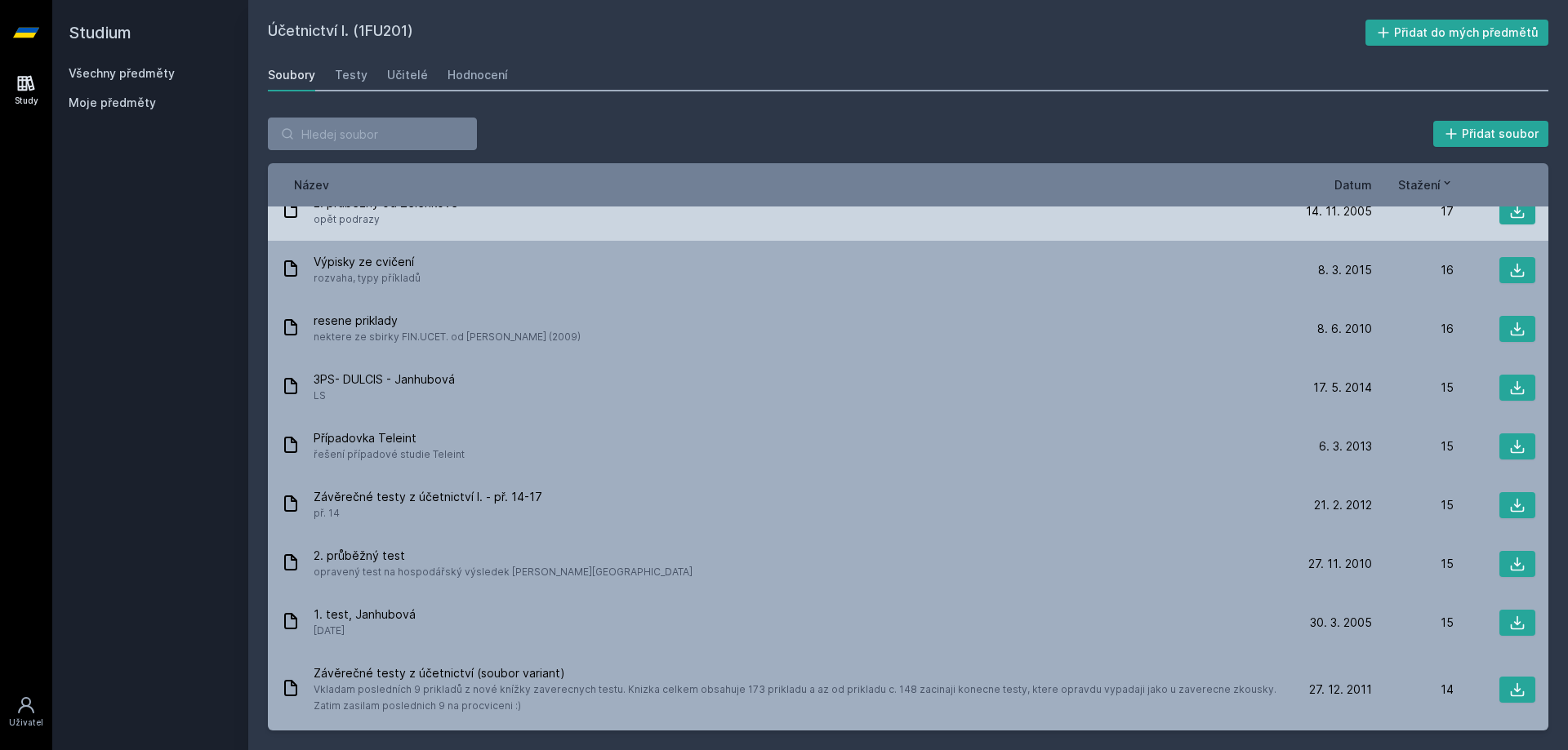
scroll to position [2939, 0]
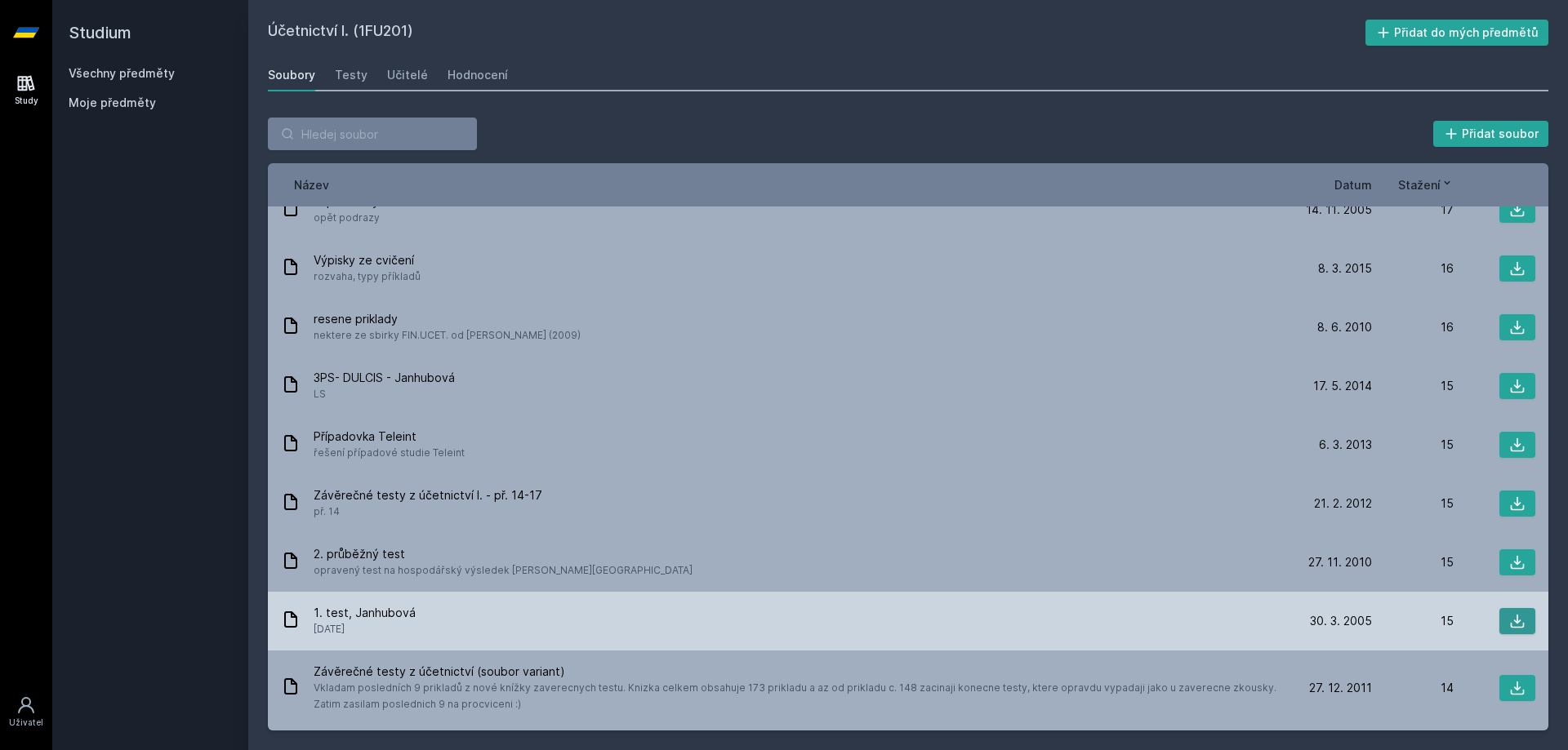
click at [1515, 613] on icon at bounding box center [1518, 621] width 16 height 16
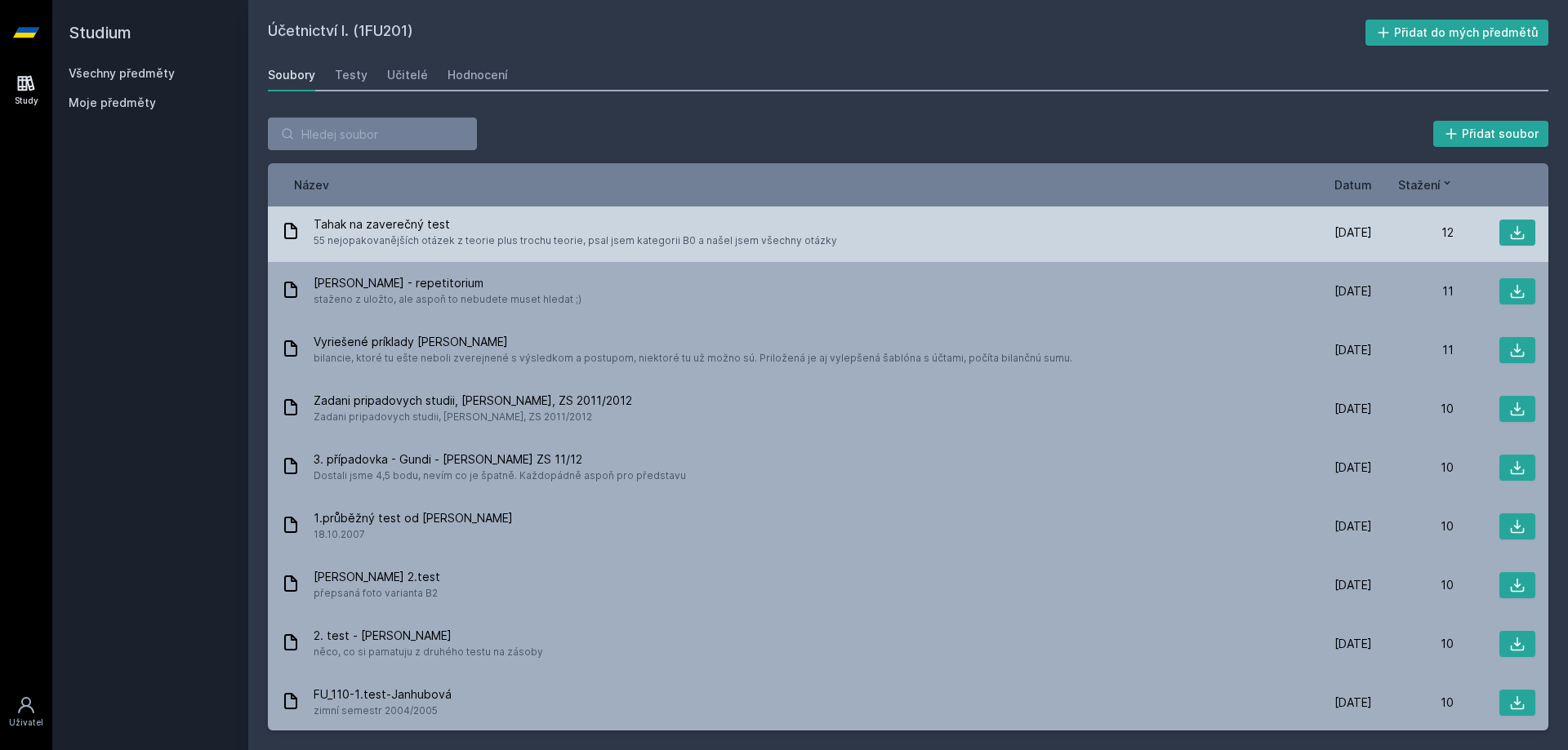
scroll to position [3837, 0]
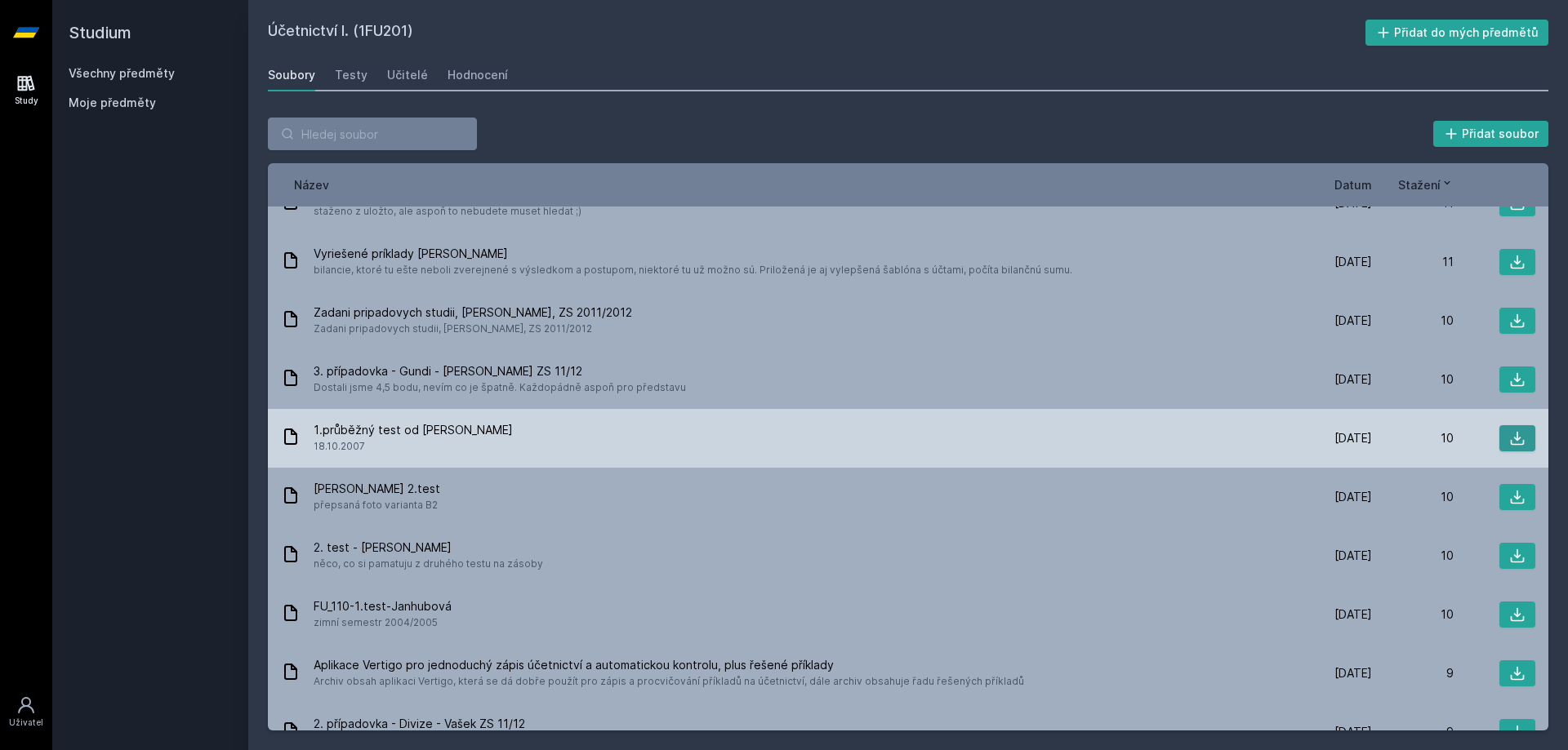
click at [1515, 431] on icon at bounding box center [1518, 439] width 16 height 16
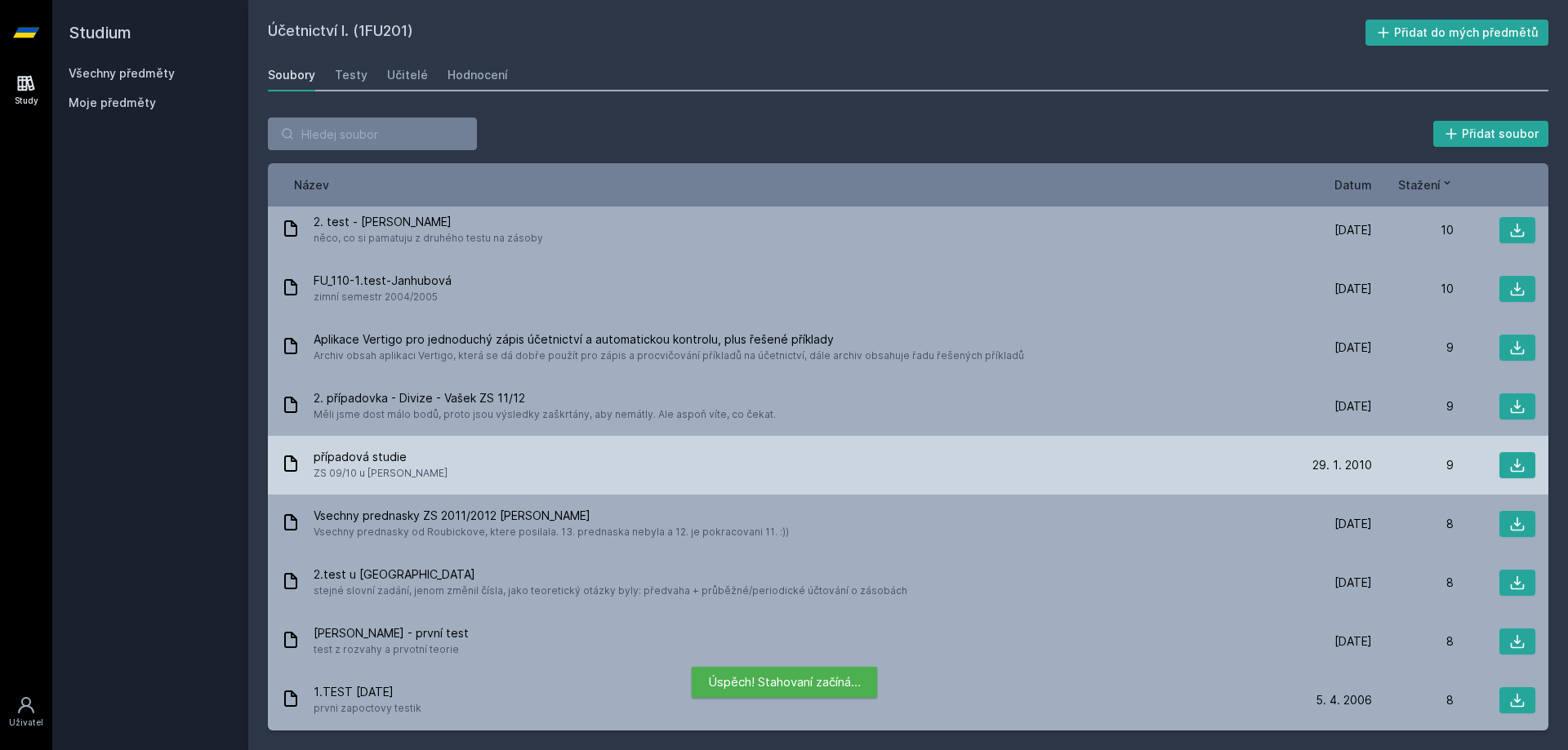
scroll to position [4164, 0]
